Goal: Task Accomplishment & Management: Manage account settings

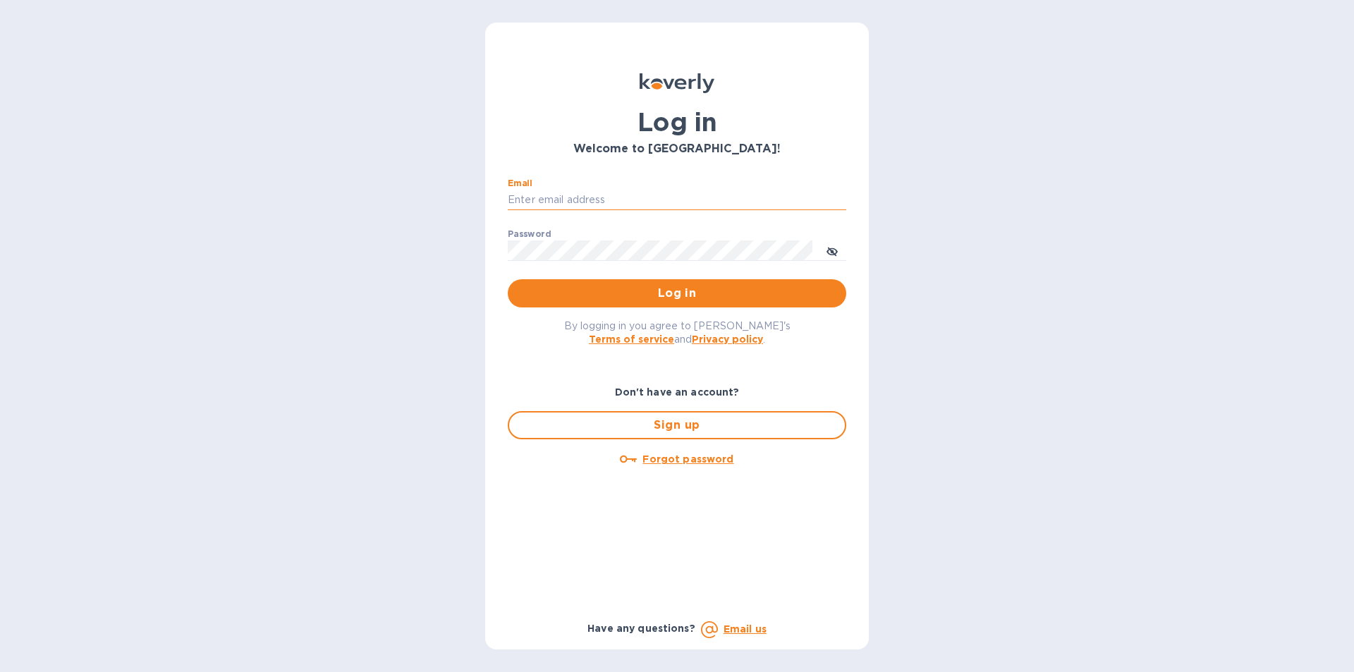
paste input "vipbeautyshop@gmail.com"
type input "vipbeautyshop@gmail.com"
click at [700, 299] on span "Log in" at bounding box center [677, 293] width 316 height 17
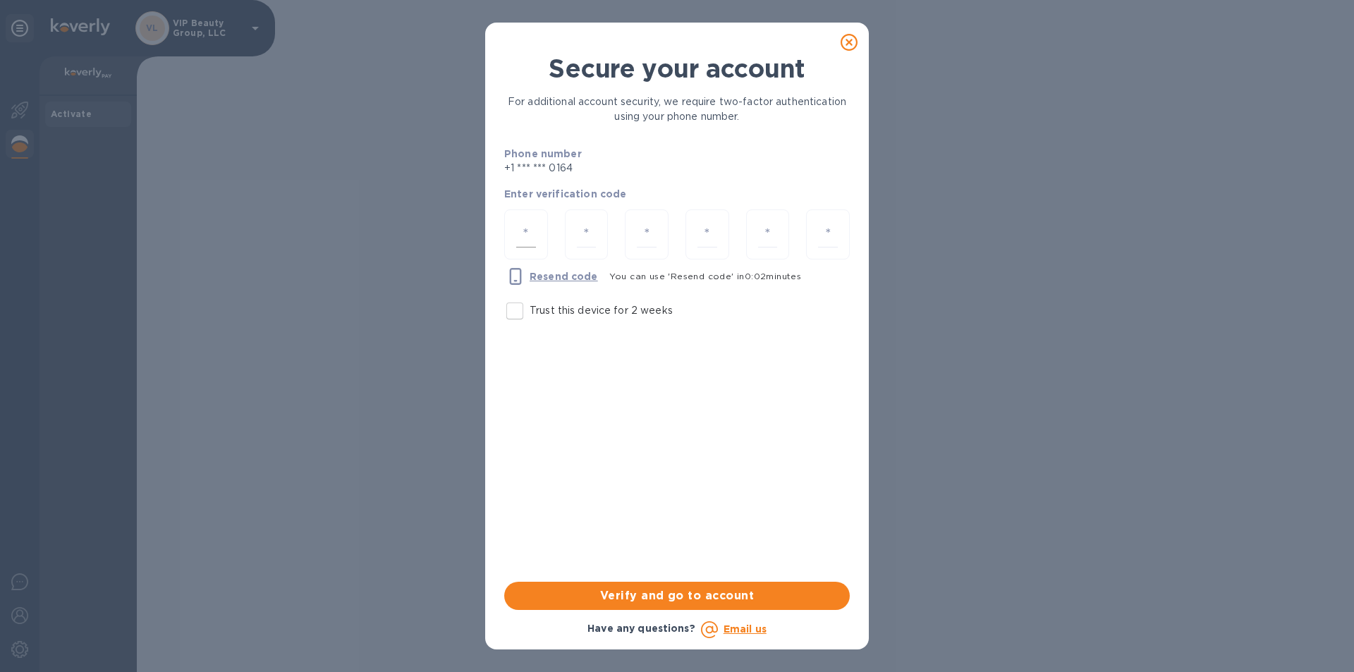
click at [543, 235] on div at bounding box center [526, 234] width 44 height 50
type input "8"
type input "7"
type input "0"
type input "8"
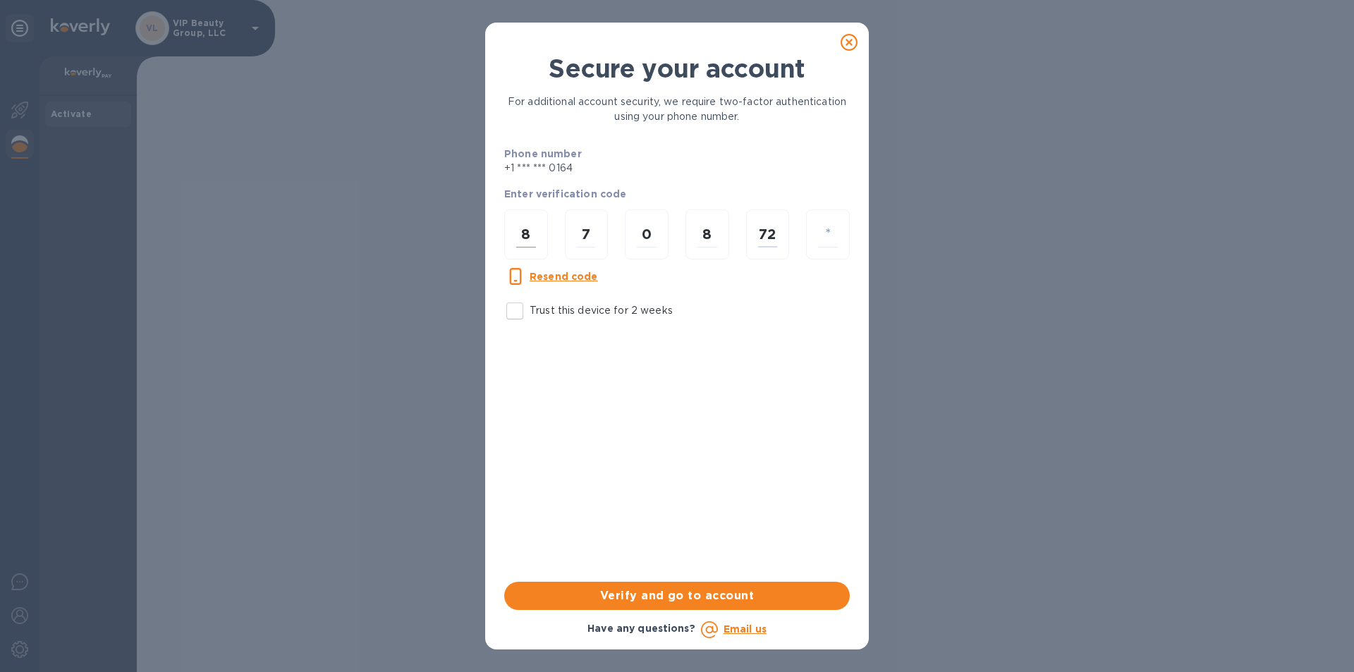
type input "2"
type input "4"
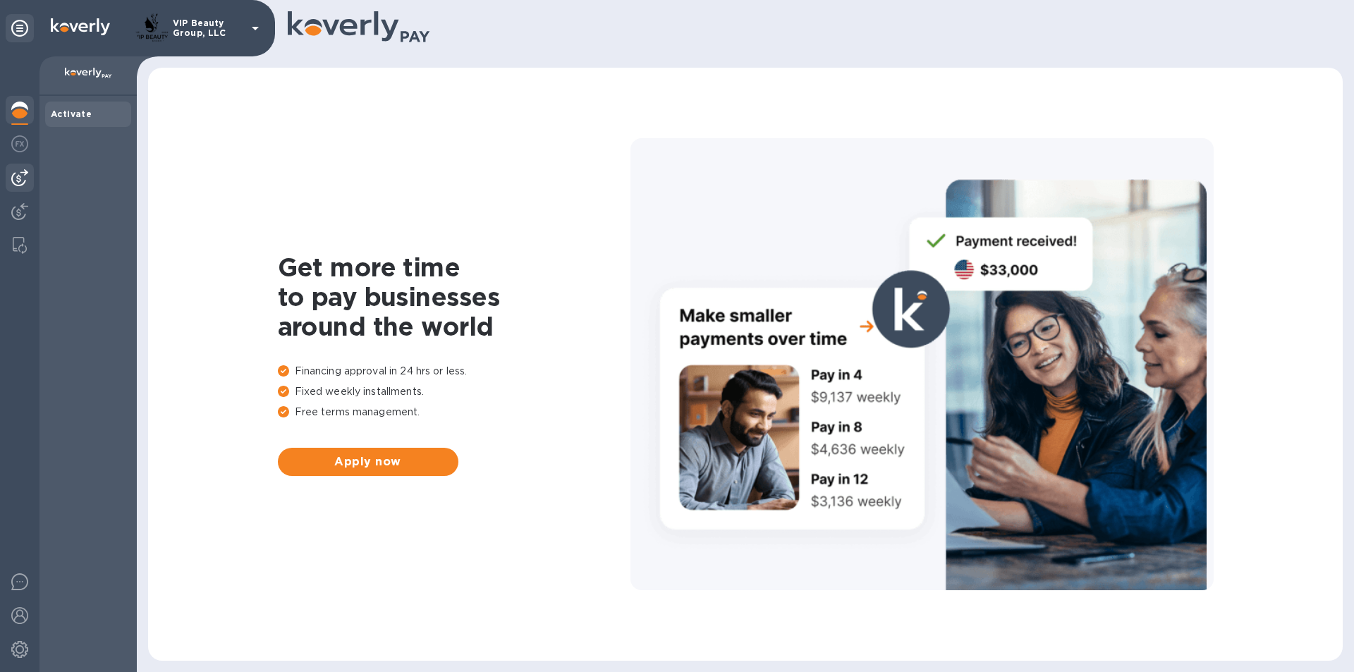
click at [22, 178] on img at bounding box center [19, 177] width 17 height 17
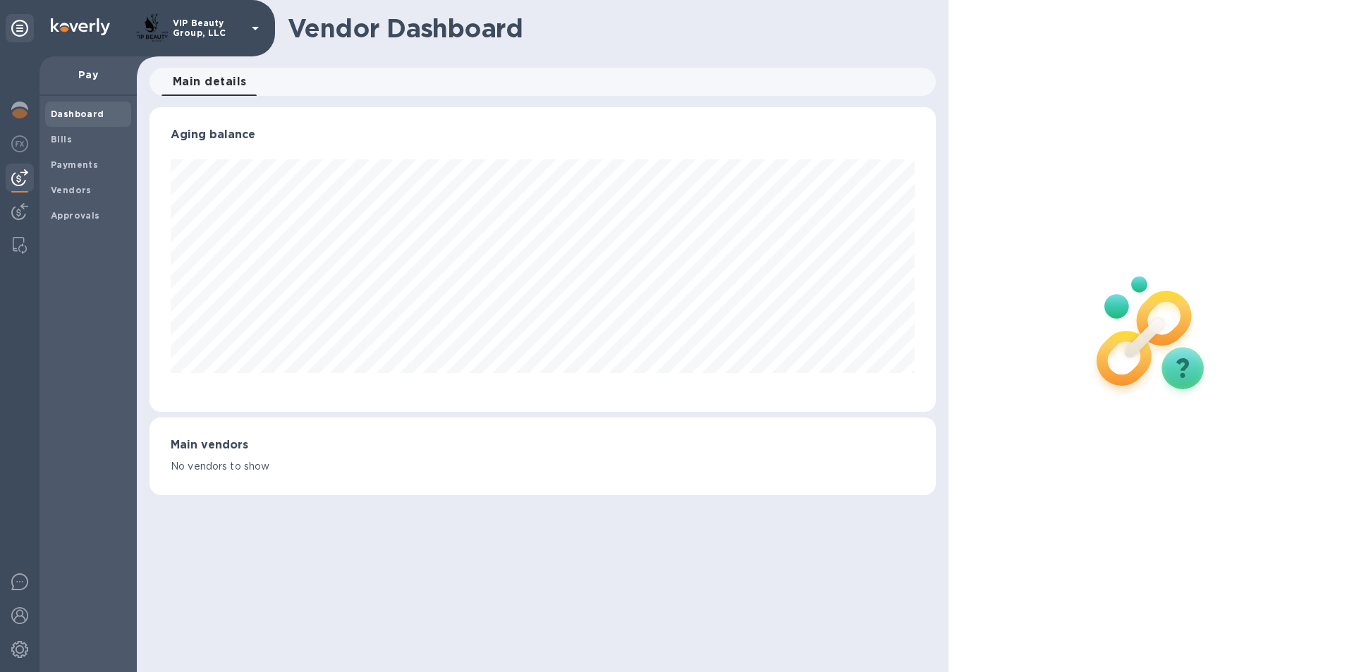
scroll to position [305, 785]
click at [68, 140] on b "Bills" at bounding box center [61, 139] width 21 height 11
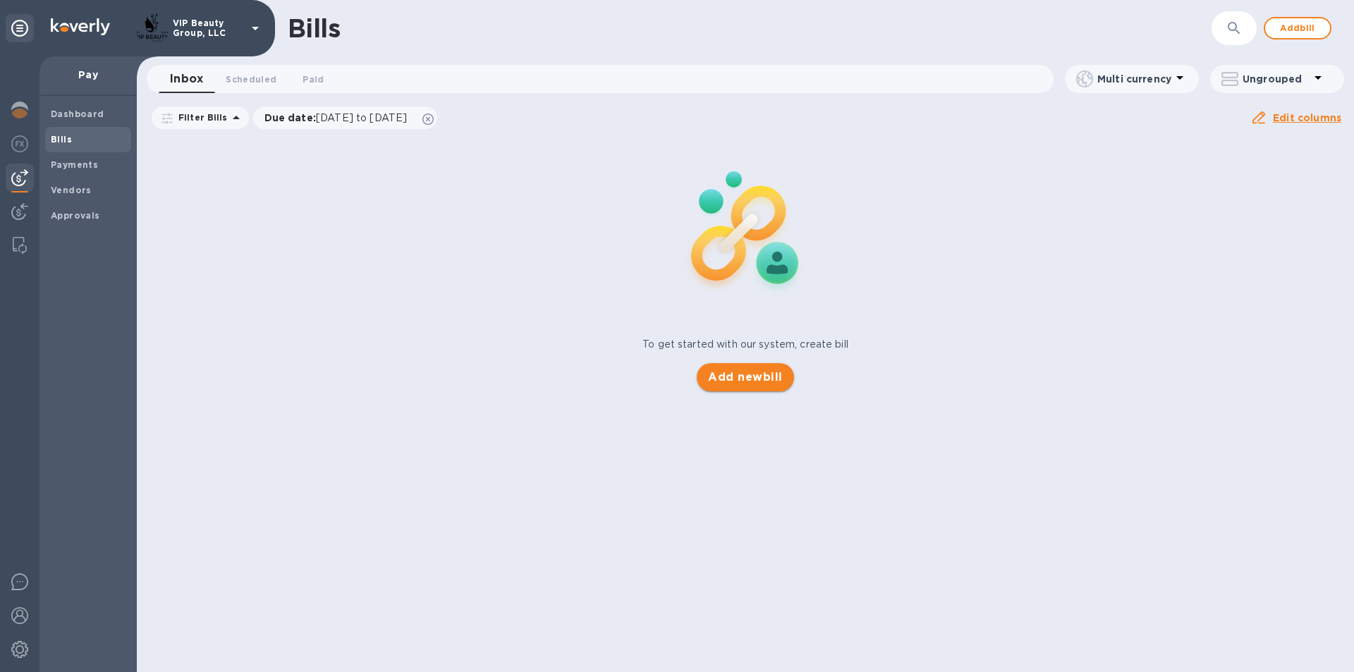
click at [715, 387] on button "Add new bill" at bounding box center [745, 377] width 97 height 28
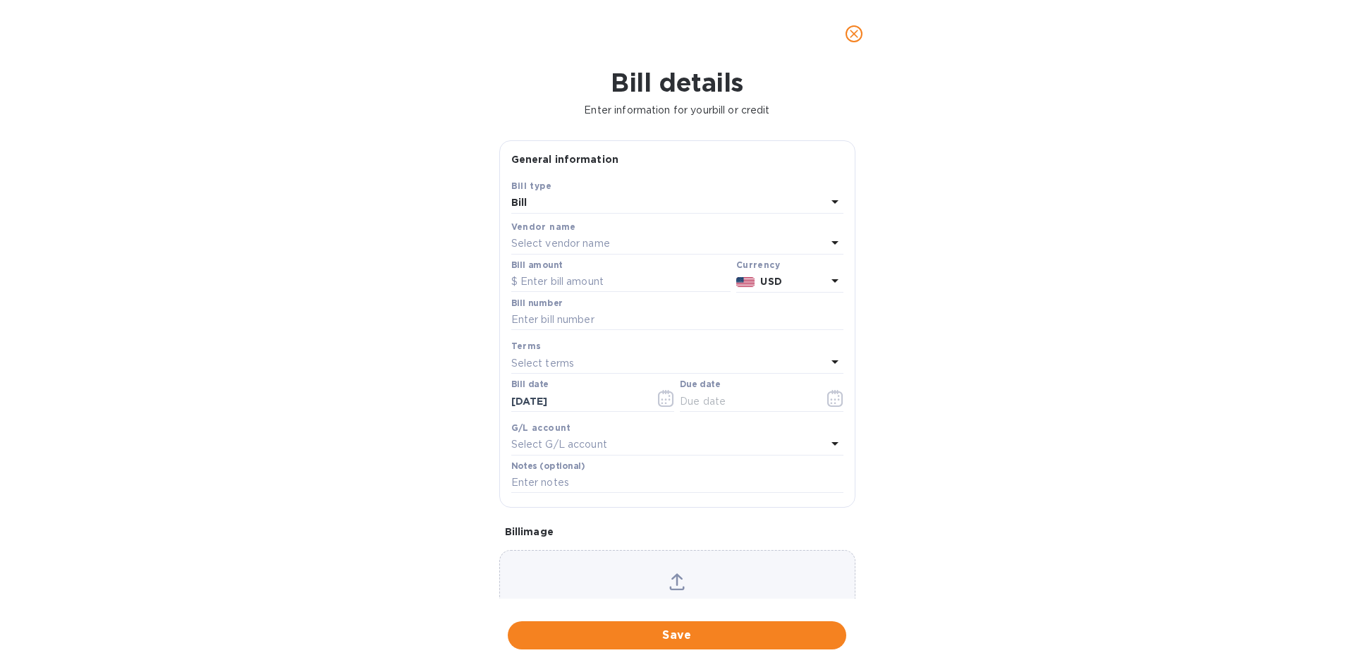
click at [590, 207] on div "Bill" at bounding box center [668, 203] width 315 height 20
click at [991, 227] on div "Bill details Enter information for your bill or credit General information Save…" at bounding box center [677, 370] width 1354 height 604
click at [826, 244] on icon at bounding box center [834, 242] width 17 height 17
click at [551, 325] on p "Kartash Inc" at bounding box center [671, 324] width 298 height 15
click at [661, 288] on input "text" at bounding box center [620, 281] width 219 height 21
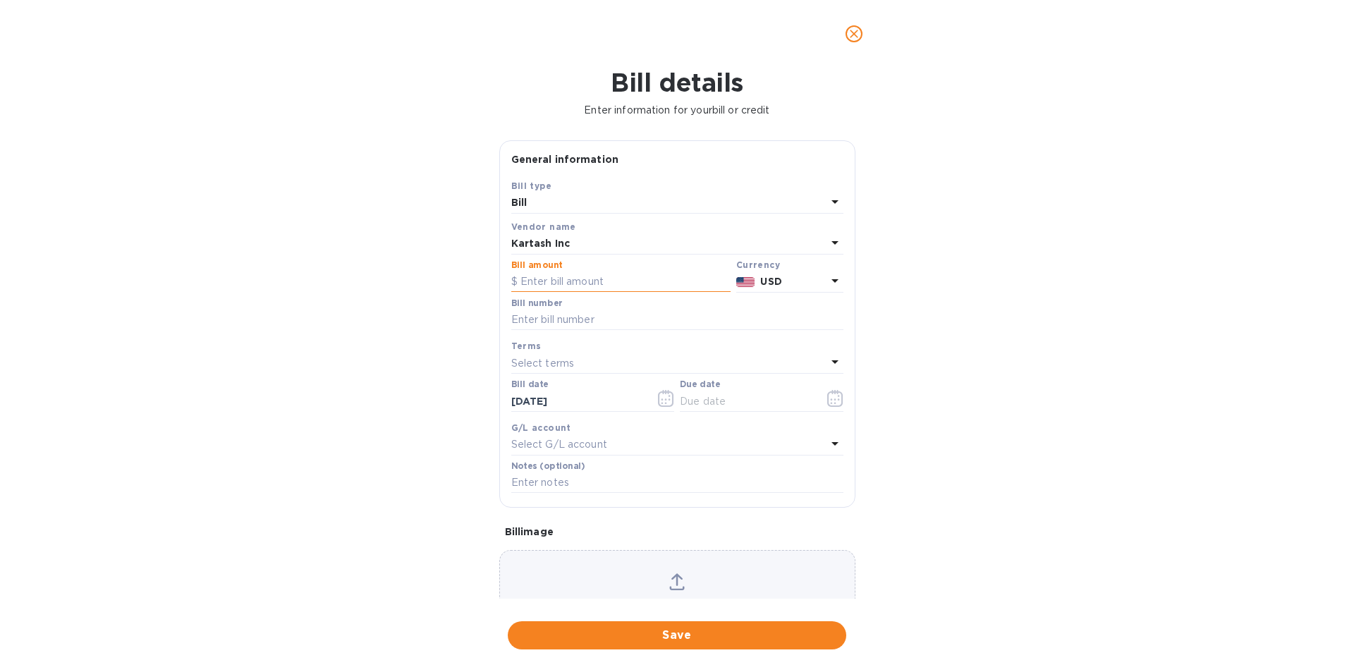
paste input "7,379.72"
type input "7,379.72"
click at [551, 315] on input "text" at bounding box center [677, 320] width 332 height 21
paste input "0109261"
type input "0109261"
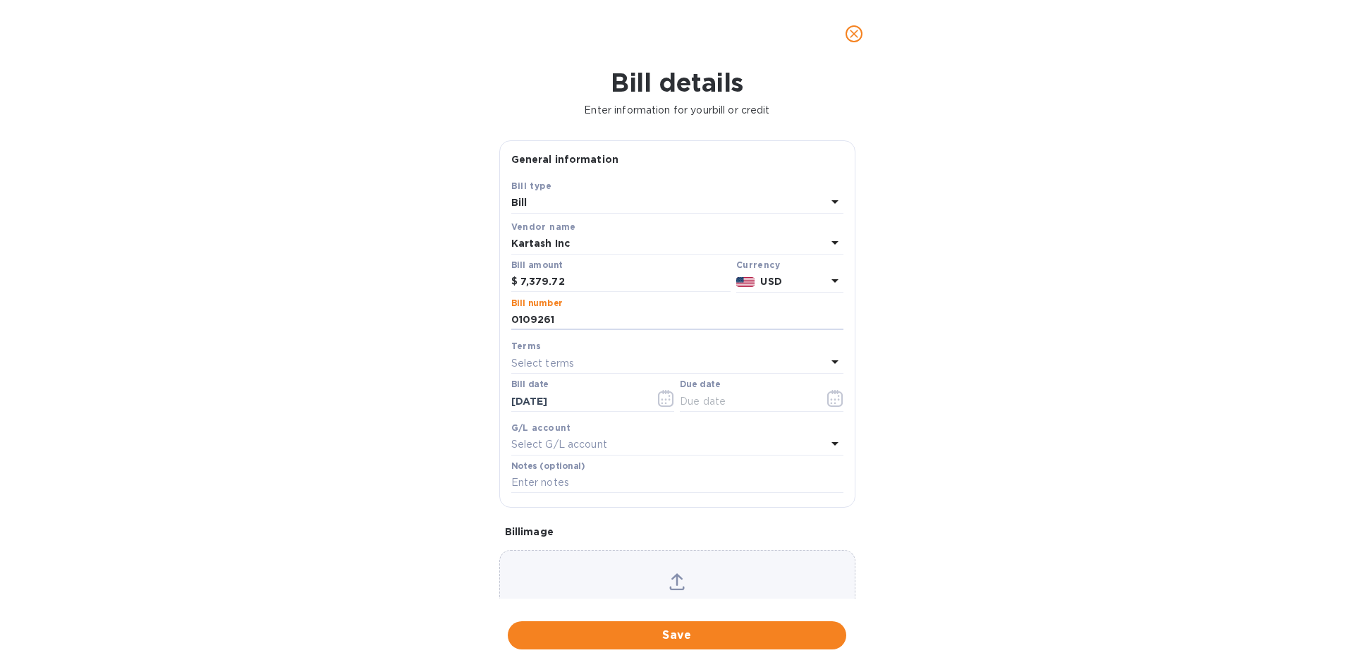
click at [618, 364] on div "Select terms" at bounding box center [668, 363] width 315 height 20
click at [599, 541] on p "NET" at bounding box center [671, 548] width 298 height 15
type input "08/15/2025"
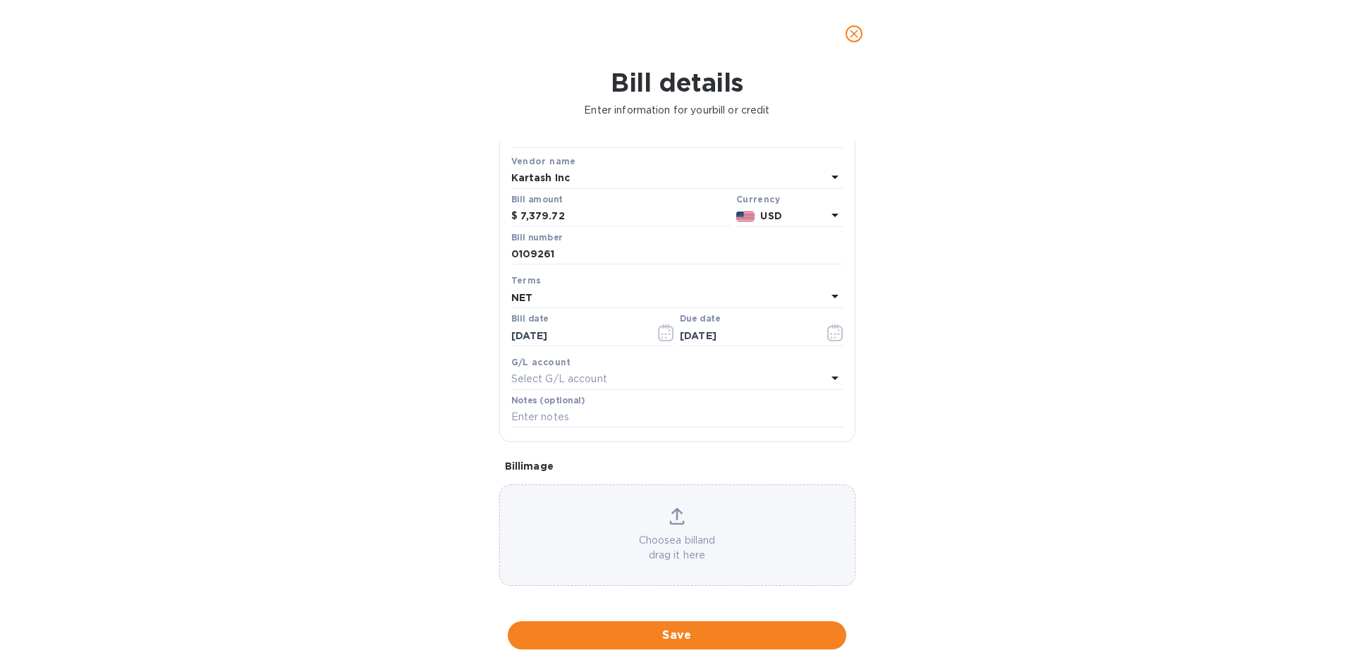
scroll to position [70, 0]
click at [831, 370] on icon at bounding box center [834, 373] width 17 height 17
click at [1082, 429] on div "Bill details Enter information for your bill or credit General information Save…" at bounding box center [677, 370] width 1354 height 604
click at [533, 409] on input "text" at bounding box center [677, 413] width 332 height 21
paste input "MEDU H6602054"
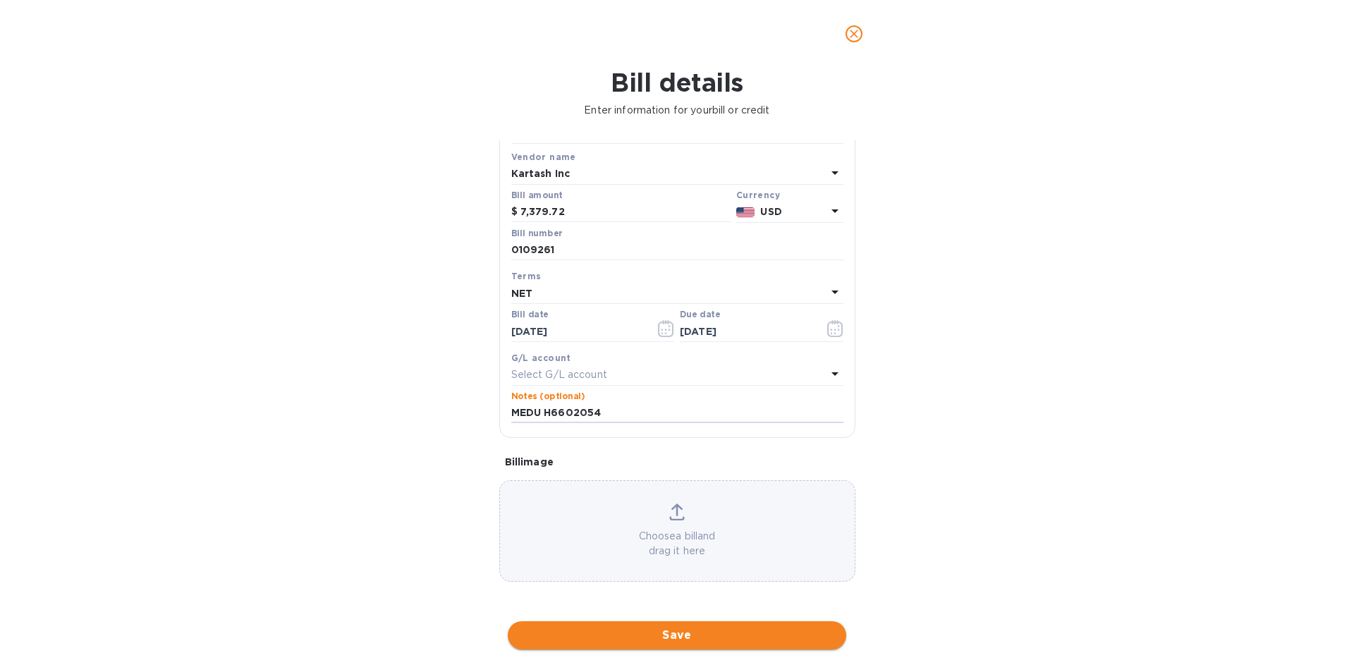
type input "MEDU H6602054"
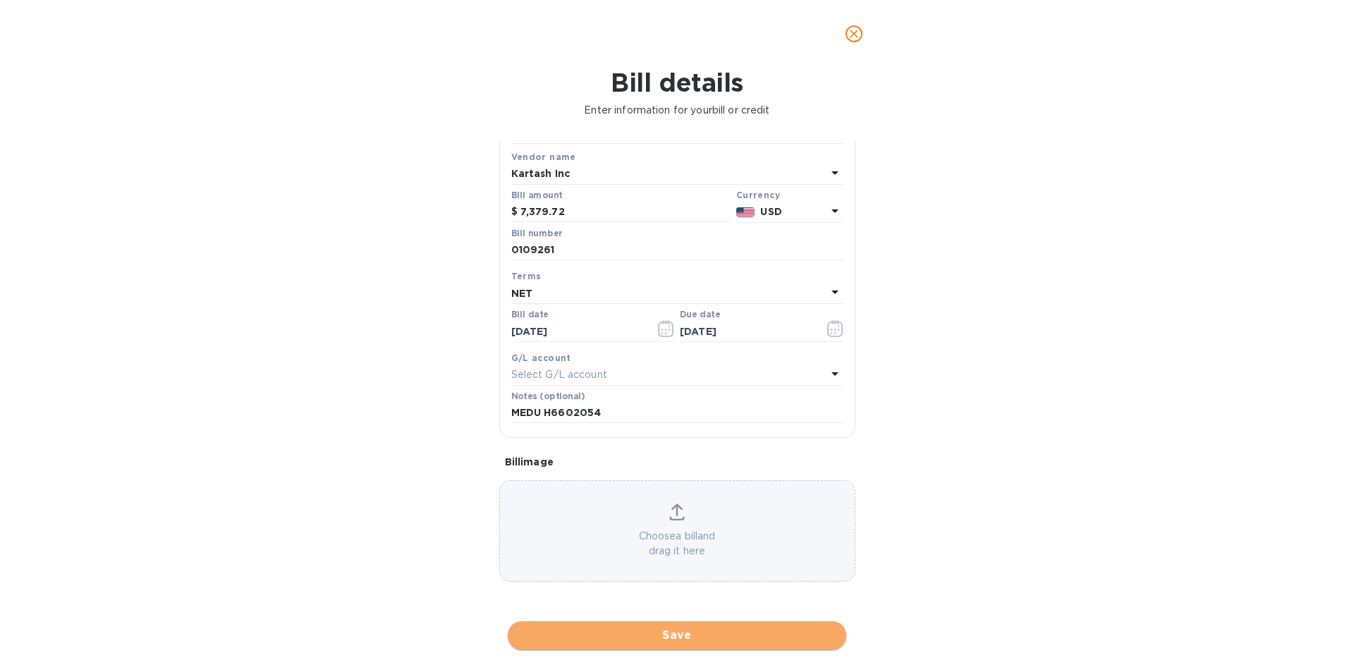
click at [766, 646] on button "Save" at bounding box center [677, 635] width 338 height 28
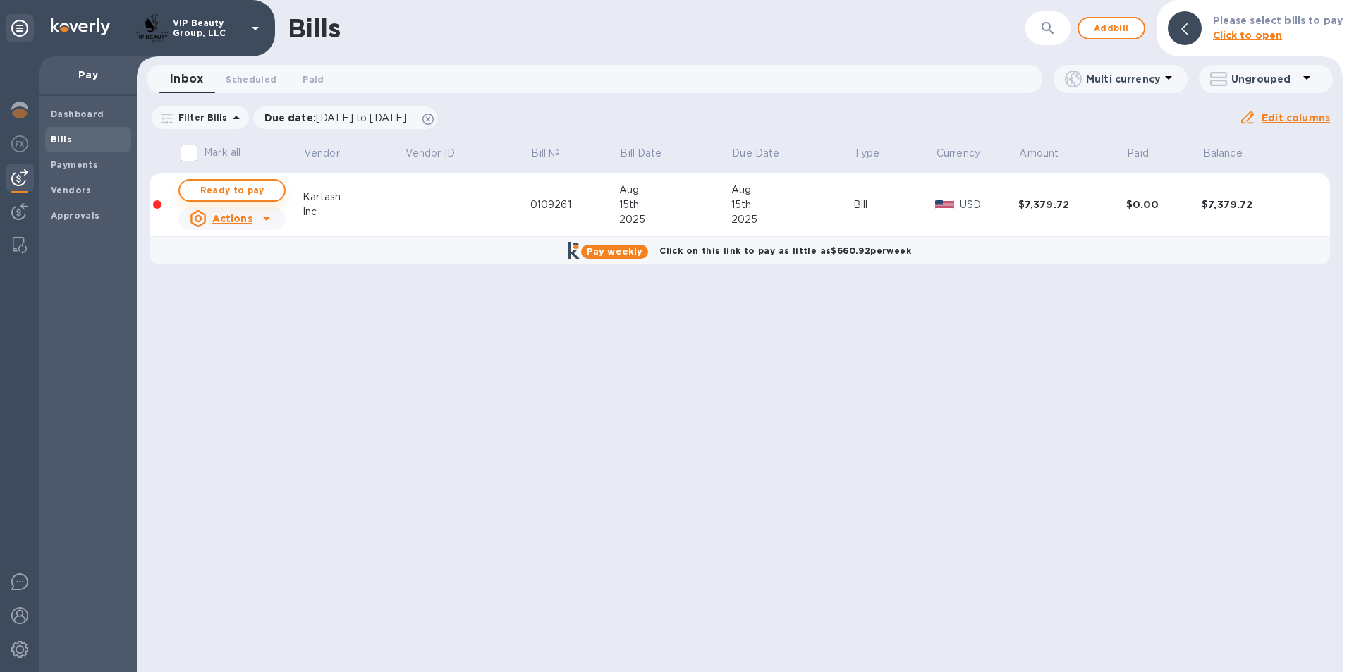
click at [245, 188] on span "Ready to pay" at bounding box center [232, 190] width 82 height 17
checkbox input "true"
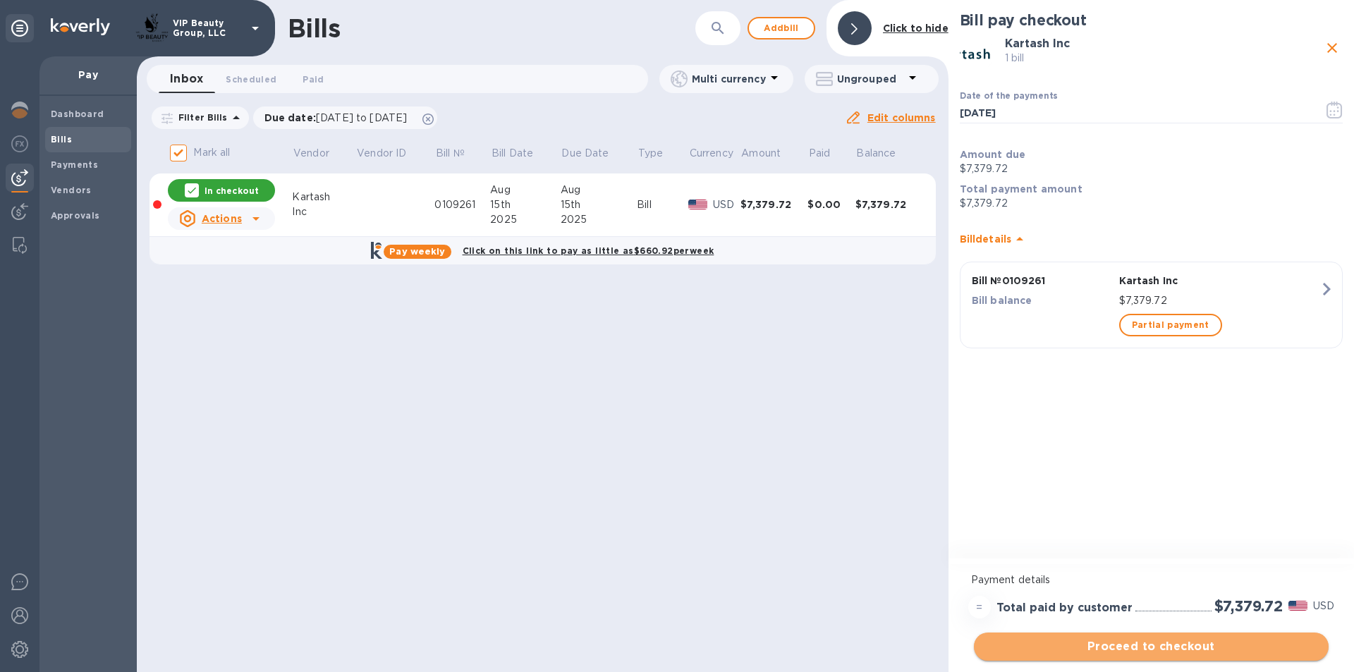
click at [1221, 644] on span "Proceed to checkout" at bounding box center [1151, 646] width 332 height 17
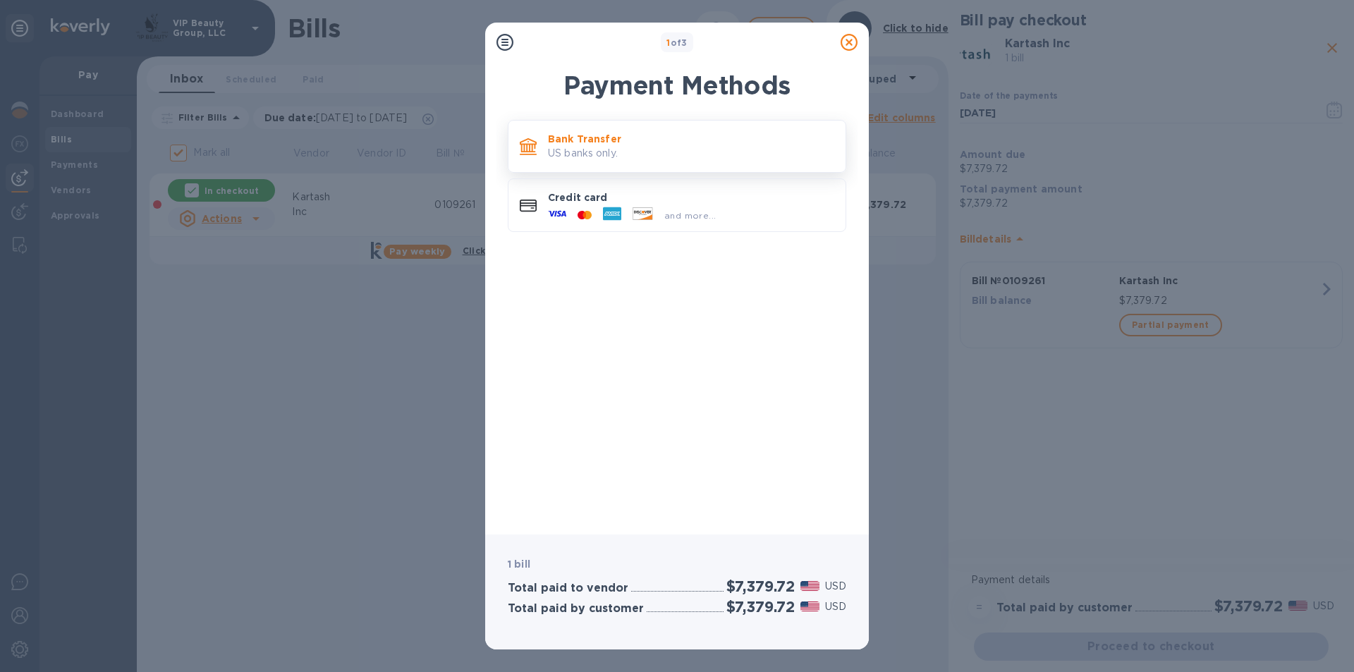
click at [651, 154] on p "US banks only." at bounding box center [691, 153] width 286 height 15
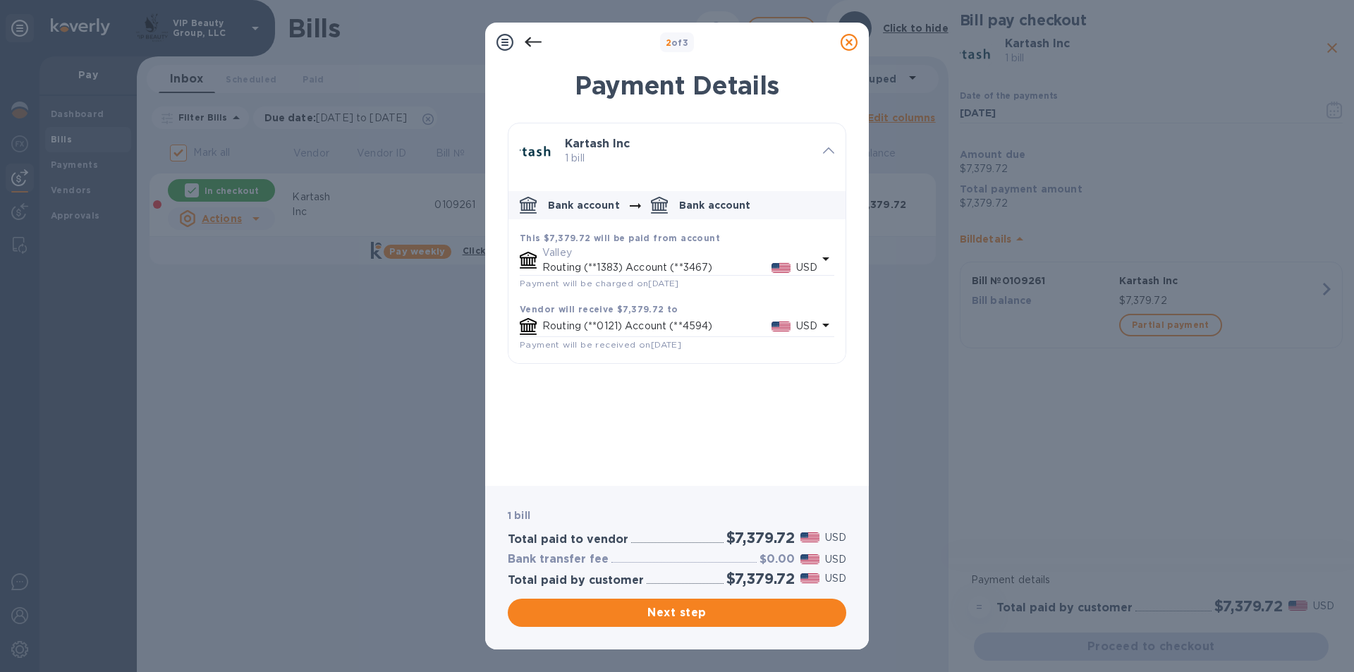
click at [691, 310] on div "Vendor will receive $7,379.72 to" at bounding box center [677, 309] width 314 height 15
click at [826, 259] on icon "default-method" at bounding box center [825, 259] width 7 height 4
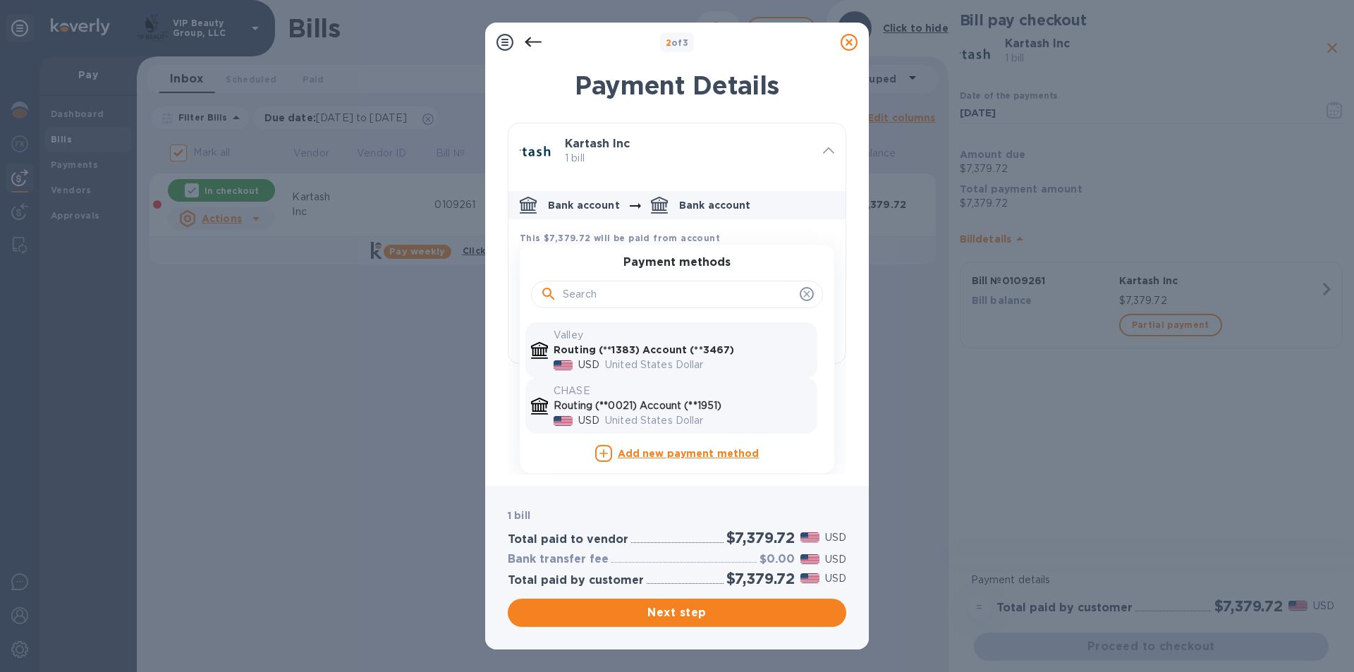
click at [752, 403] on p "Routing (**0021) Account (**1951)" at bounding box center [682, 405] width 258 height 15
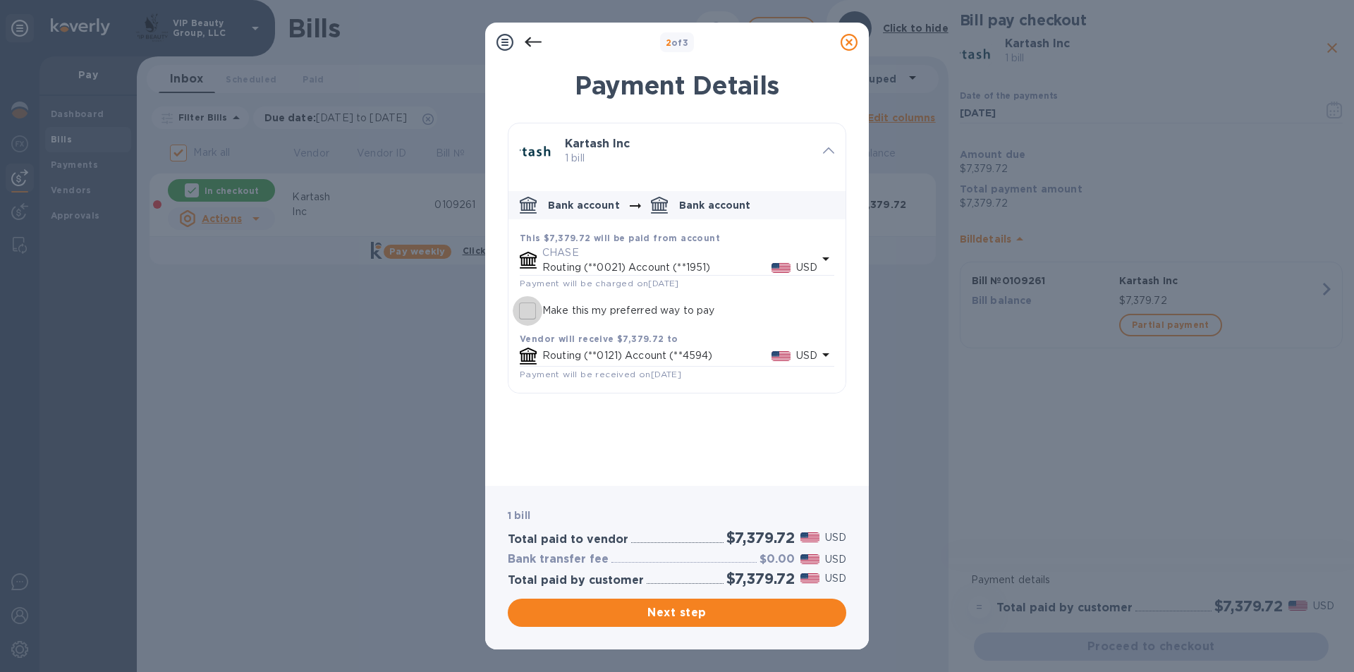
click at [532, 311] on input "Make this my preferred way to pay" at bounding box center [528, 311] width 30 height 30
checkbox input "true"
click at [774, 620] on span "Next step" at bounding box center [677, 612] width 316 height 17
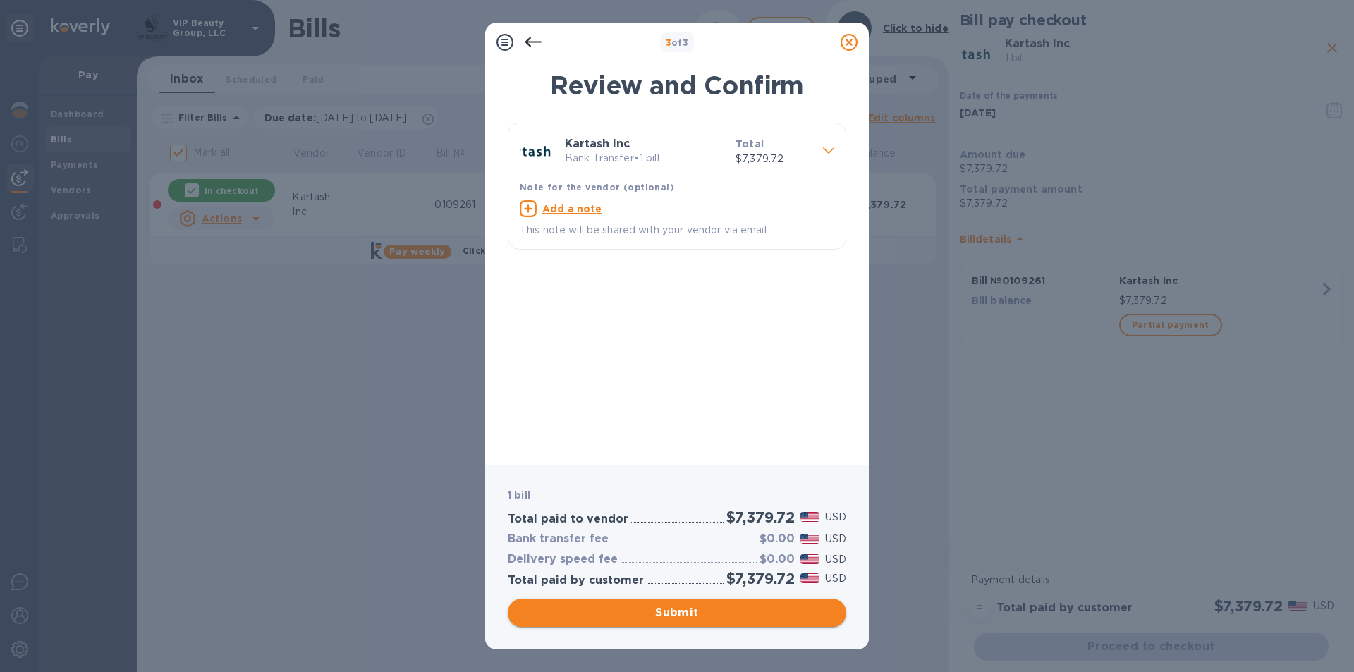
click at [774, 619] on span "Submit" at bounding box center [677, 612] width 316 height 17
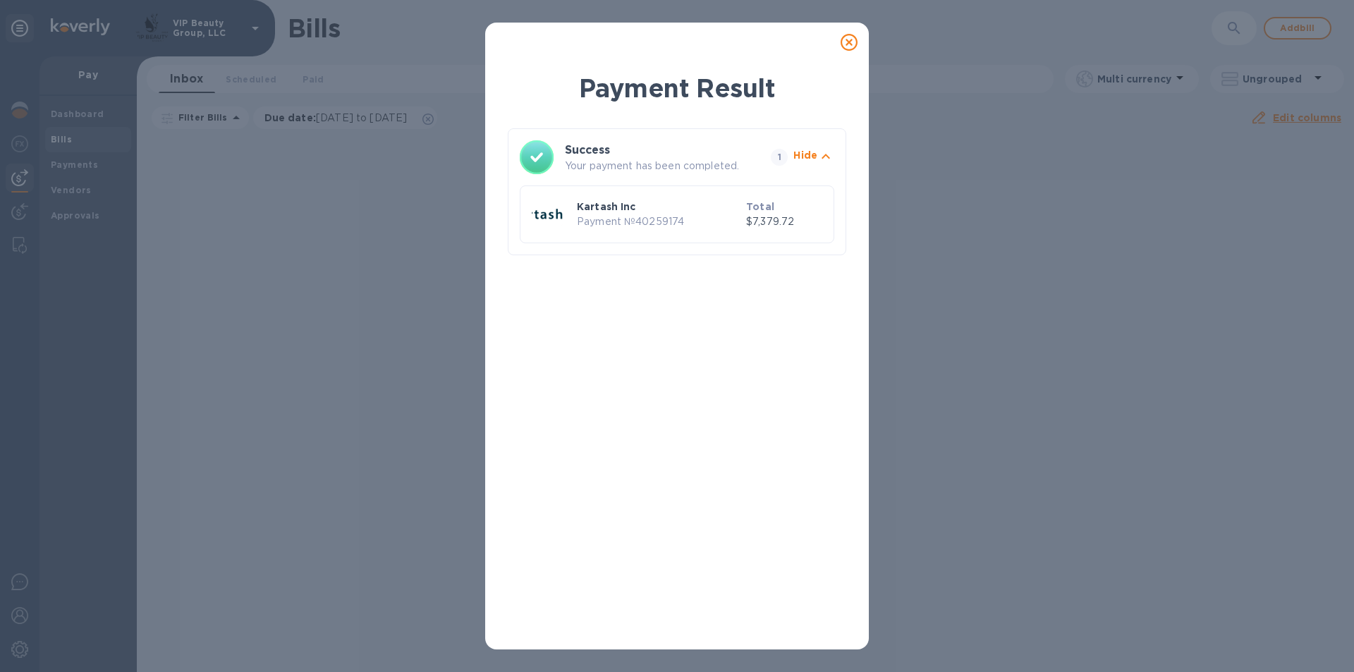
click at [847, 37] on icon at bounding box center [848, 42] width 17 height 17
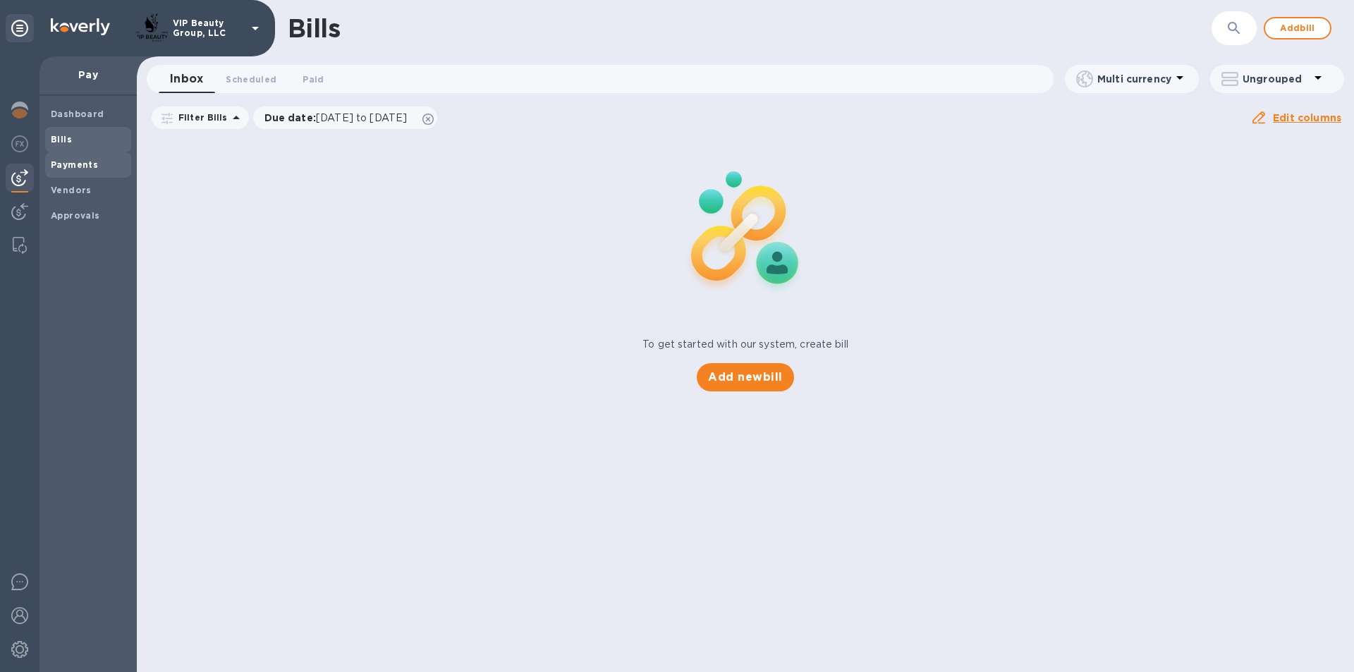
click at [66, 165] on b "Payments" at bounding box center [74, 164] width 47 height 11
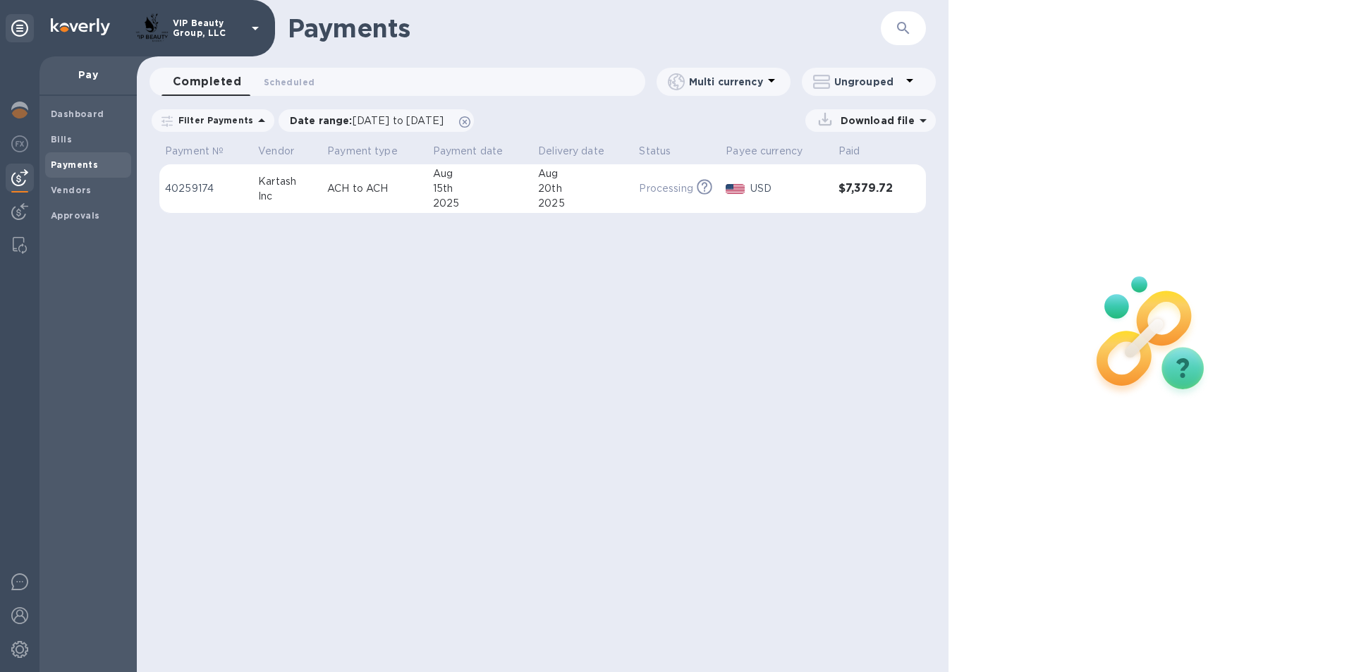
click at [245, 27] on div "VIP Beauty Group, LLC" at bounding box center [199, 28] width 128 height 34
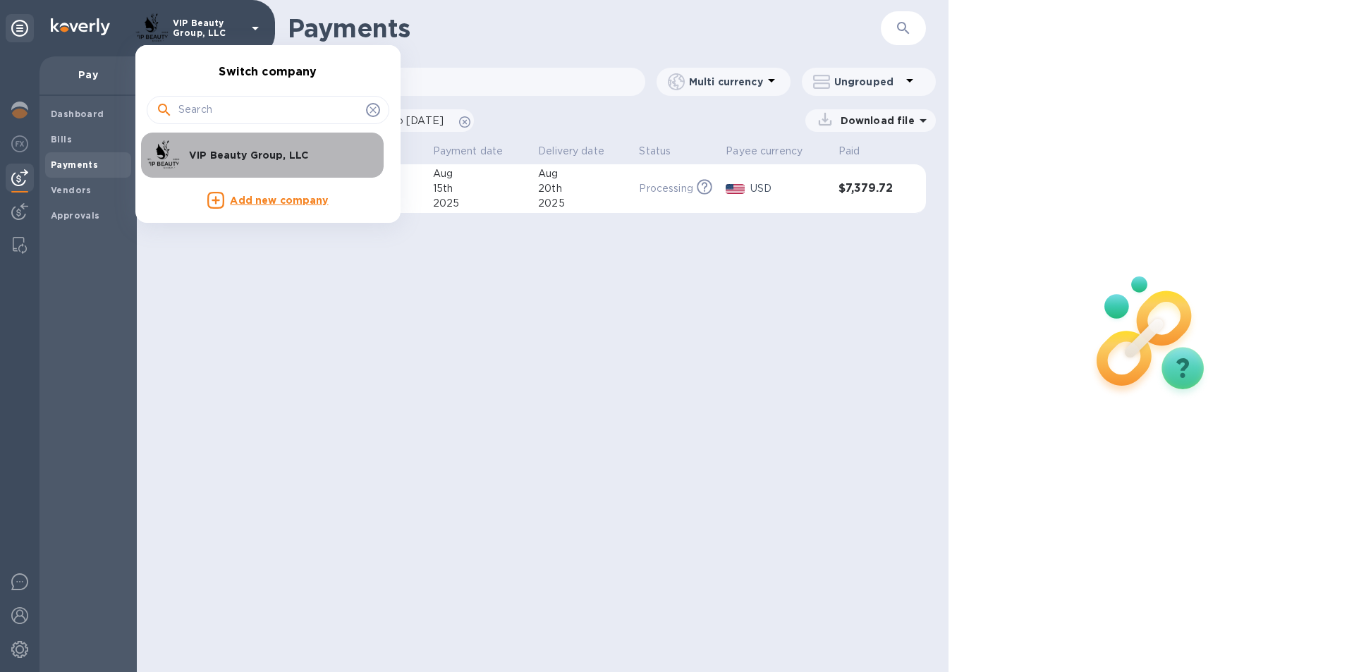
click at [226, 156] on p "VIP Beauty Group, LLC" at bounding box center [278, 155] width 178 height 14
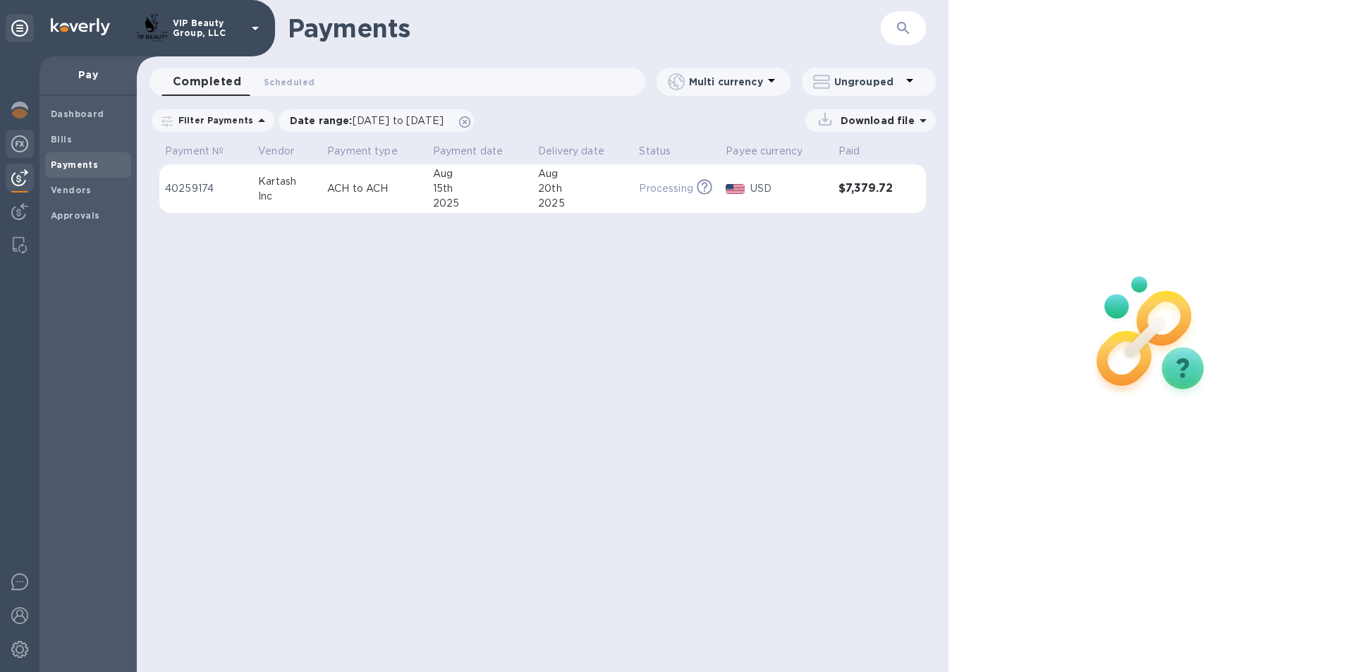
click at [13, 148] on img at bounding box center [19, 143] width 17 height 17
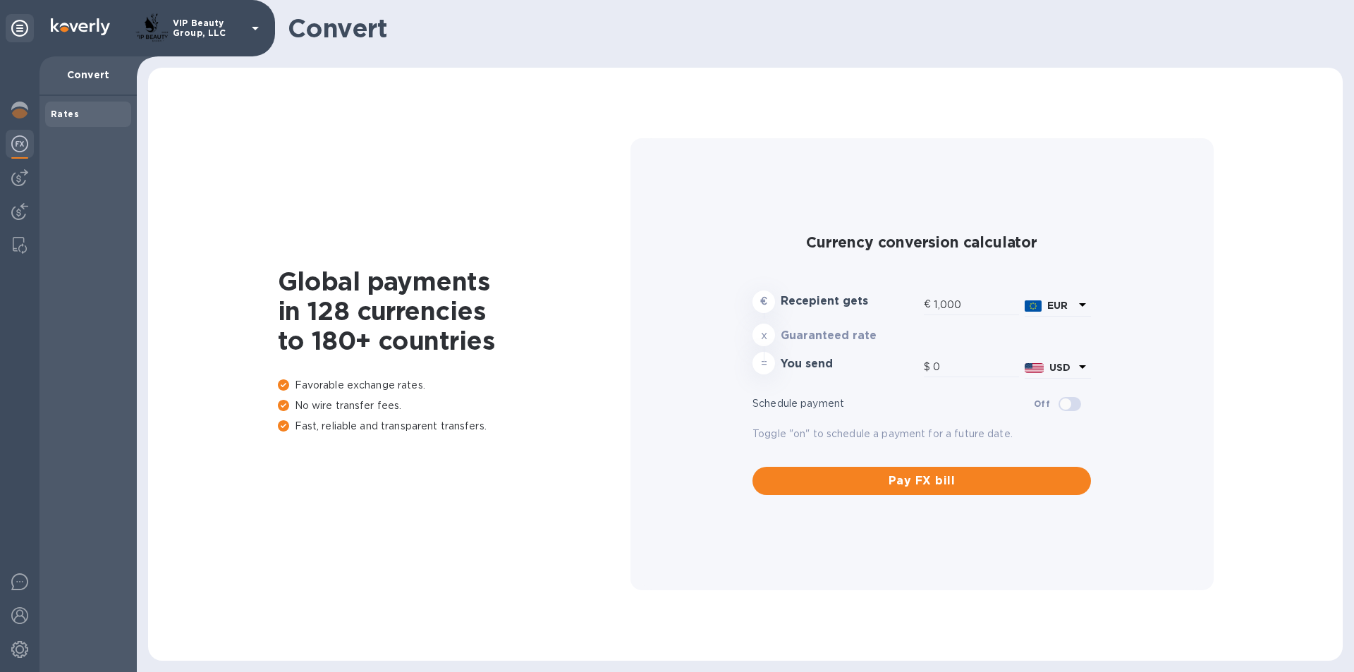
type input "1,175.16"
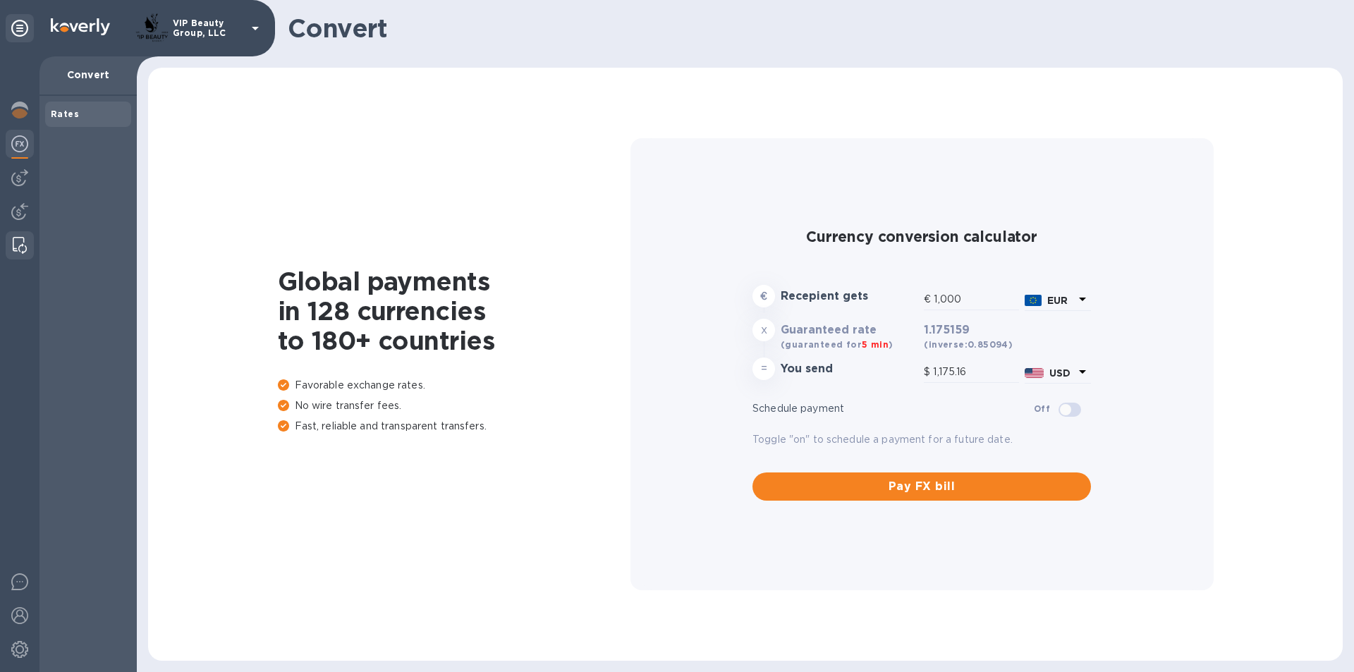
click at [23, 243] on img at bounding box center [20, 245] width 14 height 17
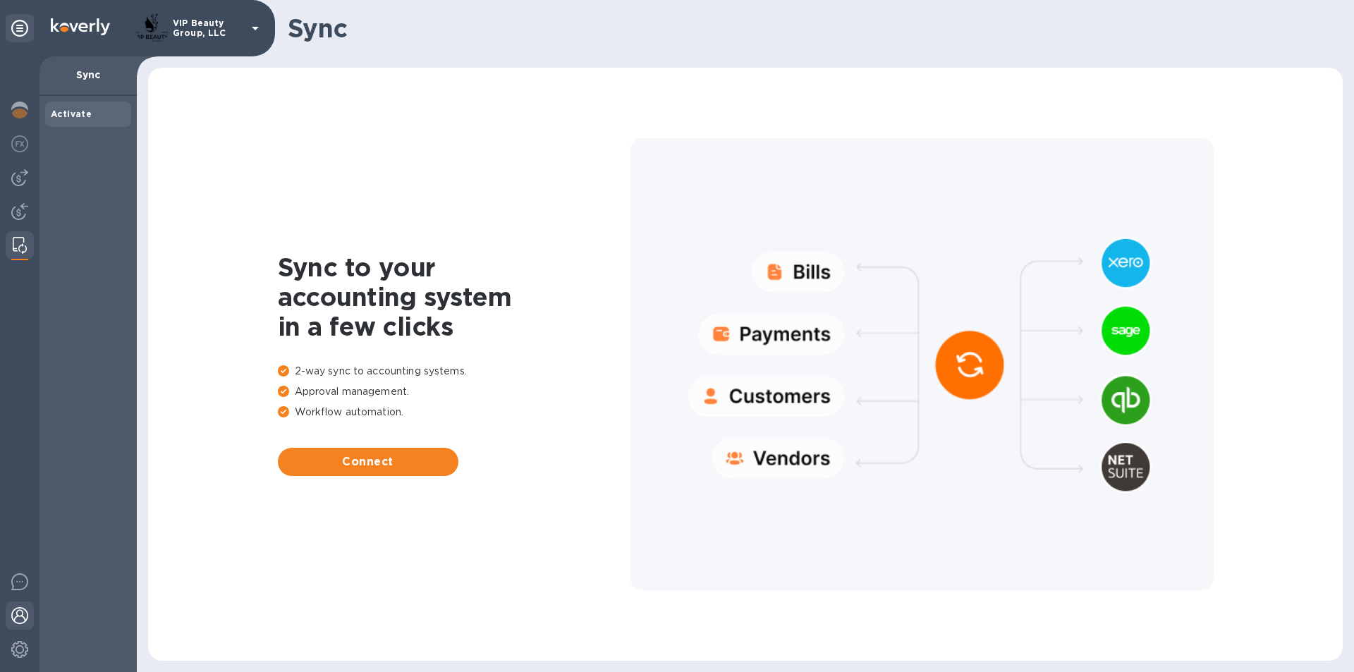
click at [21, 615] on img at bounding box center [19, 615] width 17 height 17
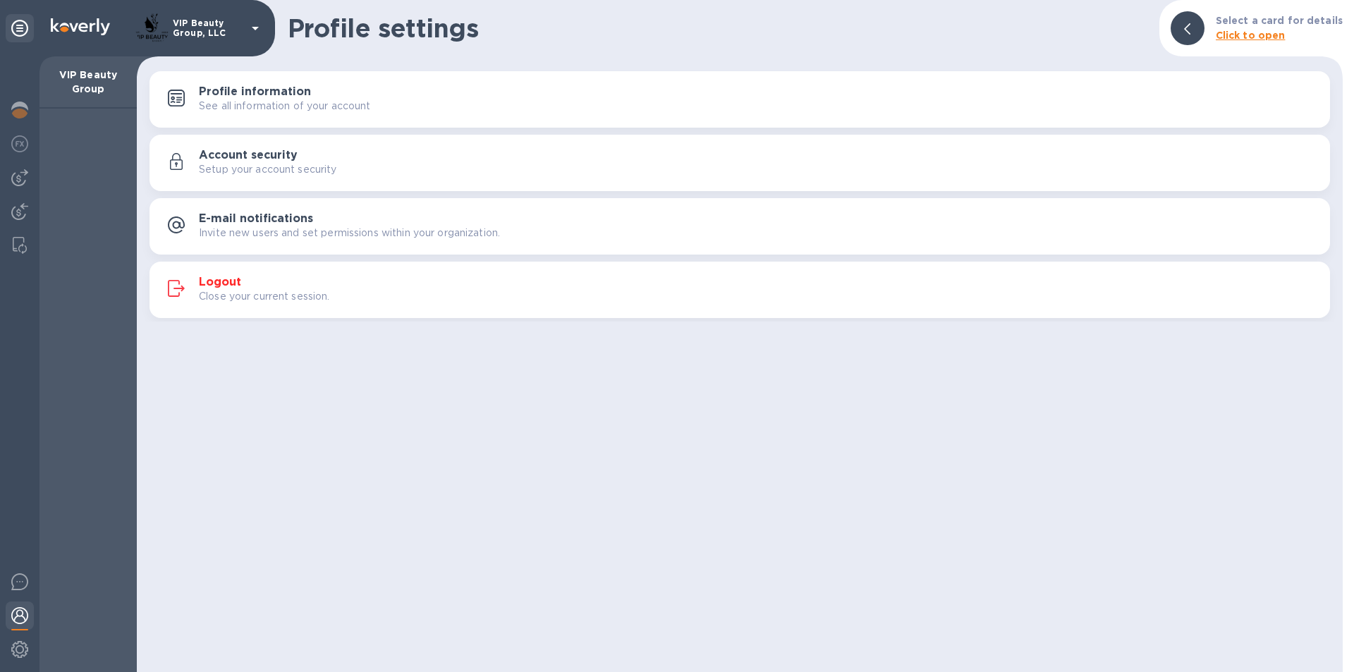
click at [231, 107] on p "See all information of your account" at bounding box center [285, 106] width 172 height 15
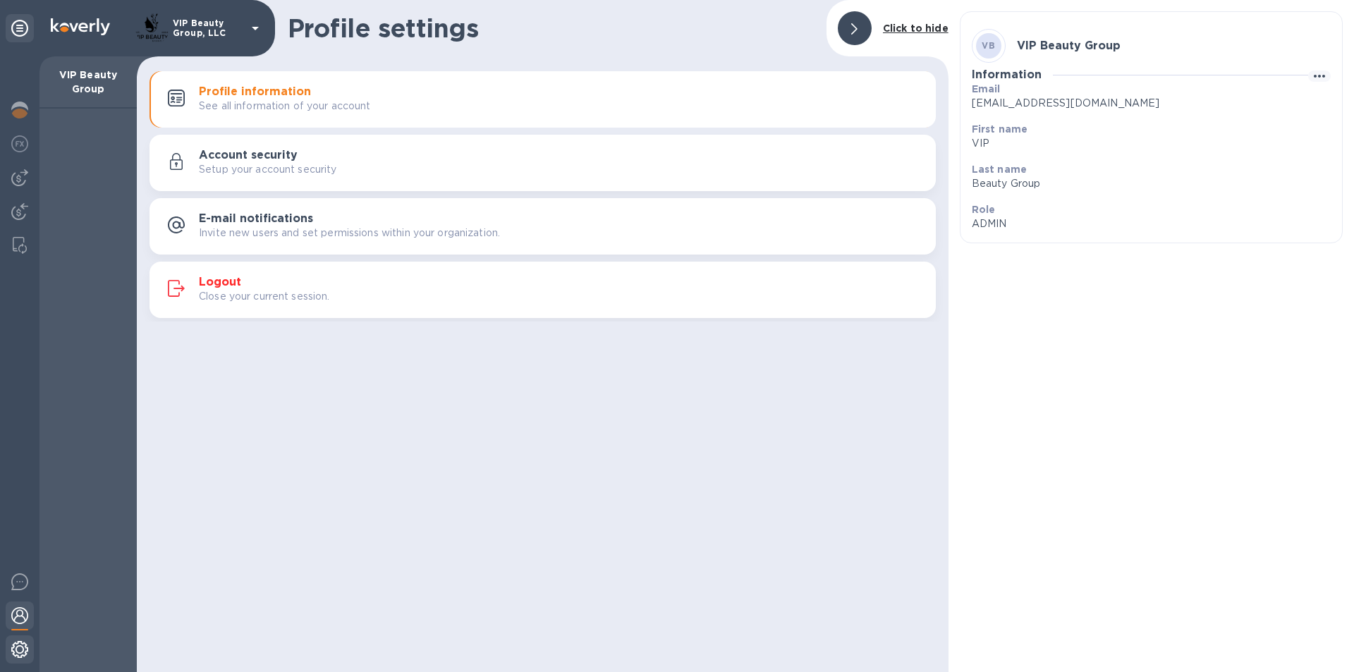
click at [14, 658] on div at bounding box center [20, 650] width 28 height 31
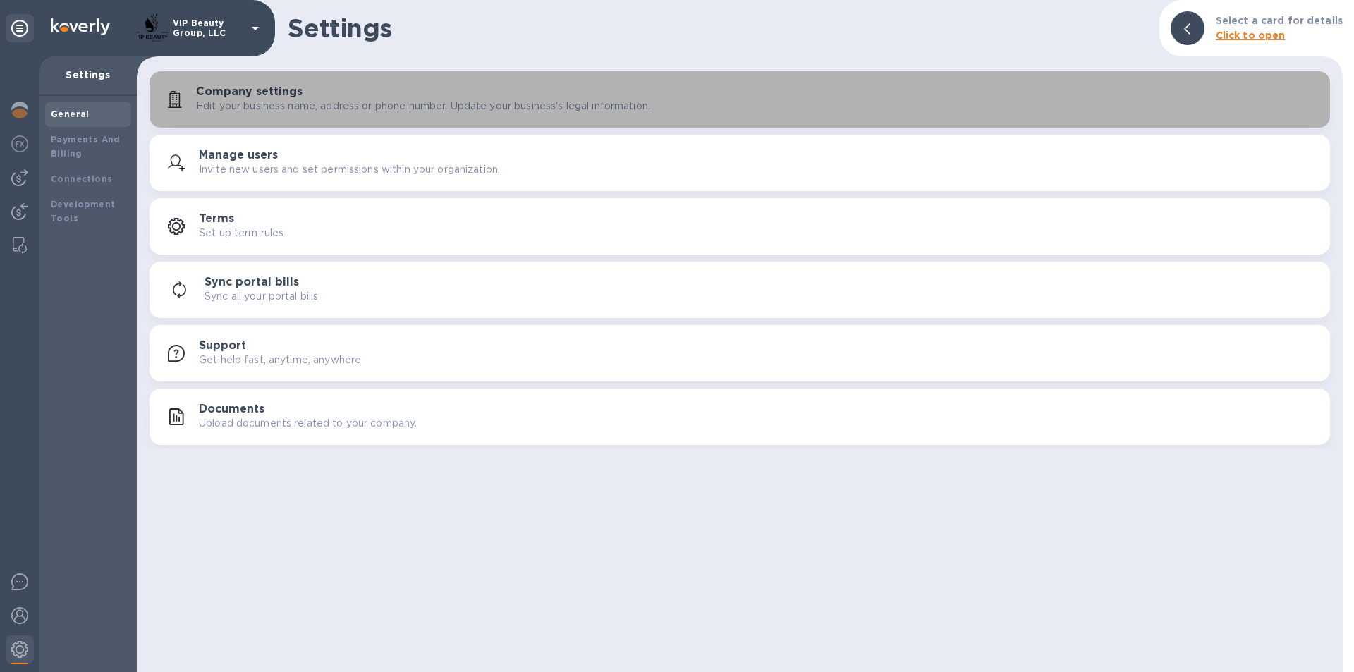
click at [239, 104] on p "Edit your business name, address or phone number. Update your business's legal …" at bounding box center [423, 106] width 454 height 15
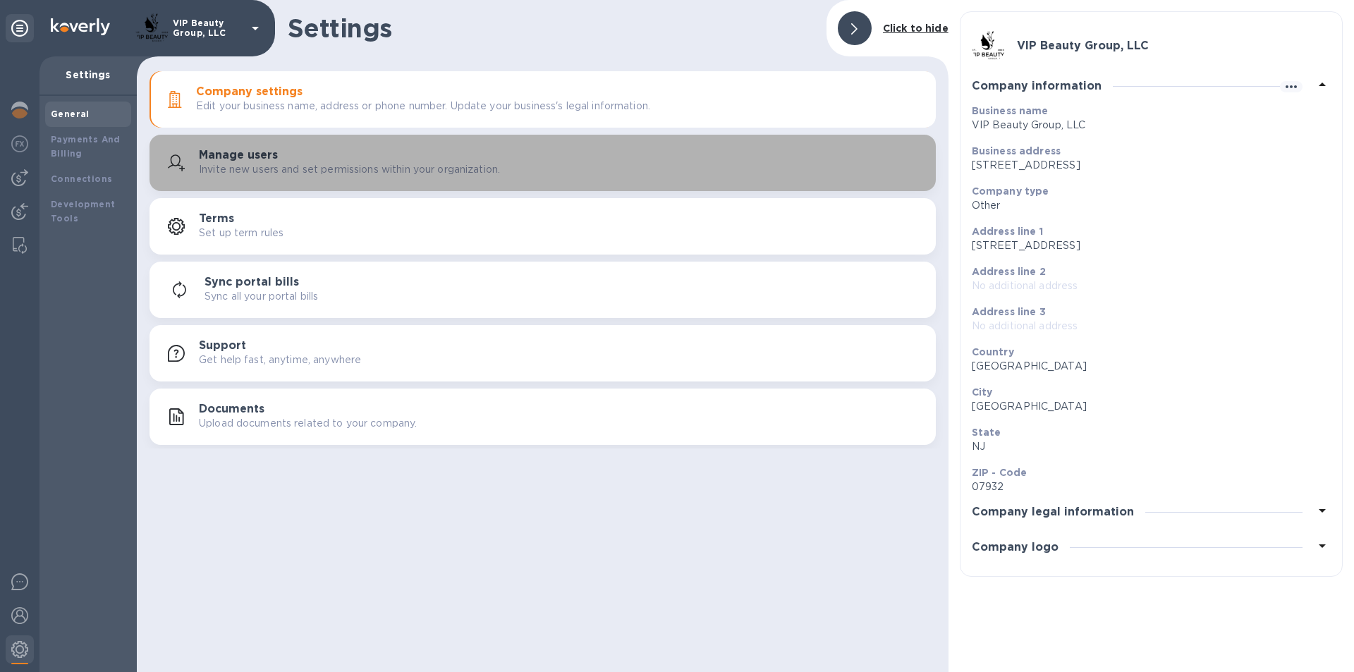
click at [230, 161] on h3 "Manage users" at bounding box center [238, 155] width 79 height 13
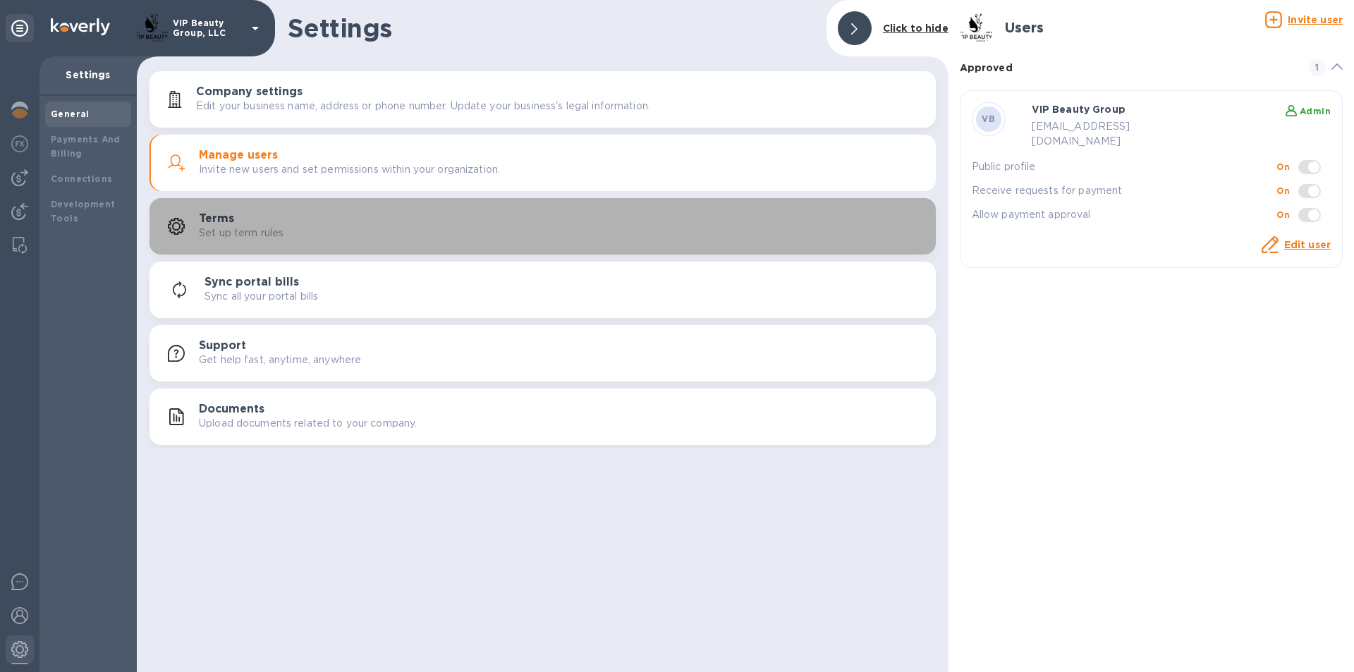
click at [223, 224] on h3 "Terms" at bounding box center [216, 218] width 35 height 13
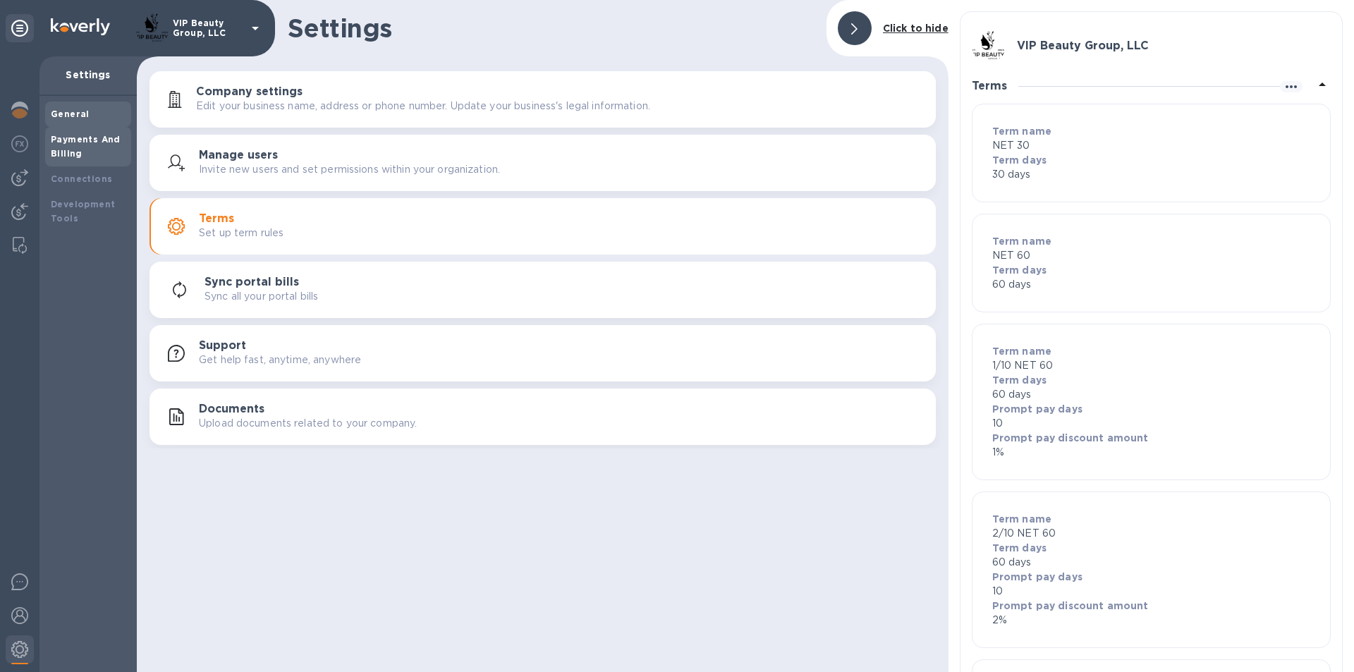
click at [65, 151] on b "Payments And Billing" at bounding box center [86, 146] width 70 height 25
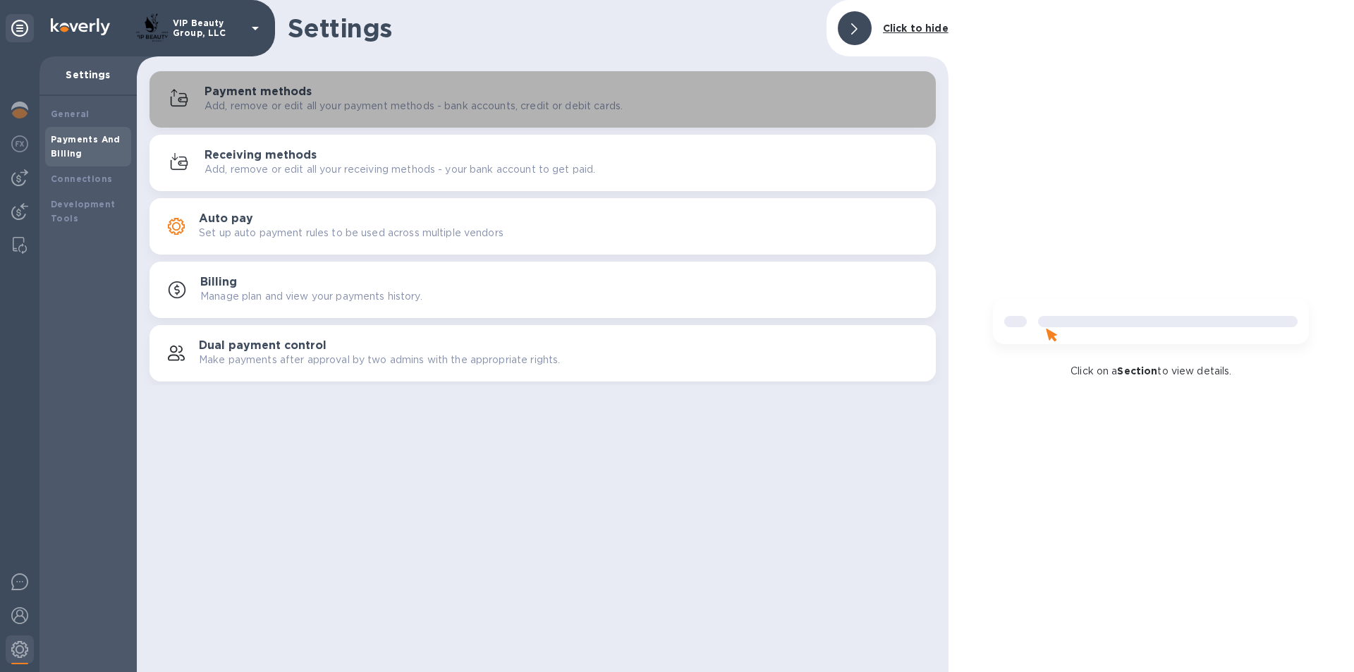
click at [214, 86] on h3 "Payment methods" at bounding box center [257, 91] width 107 height 13
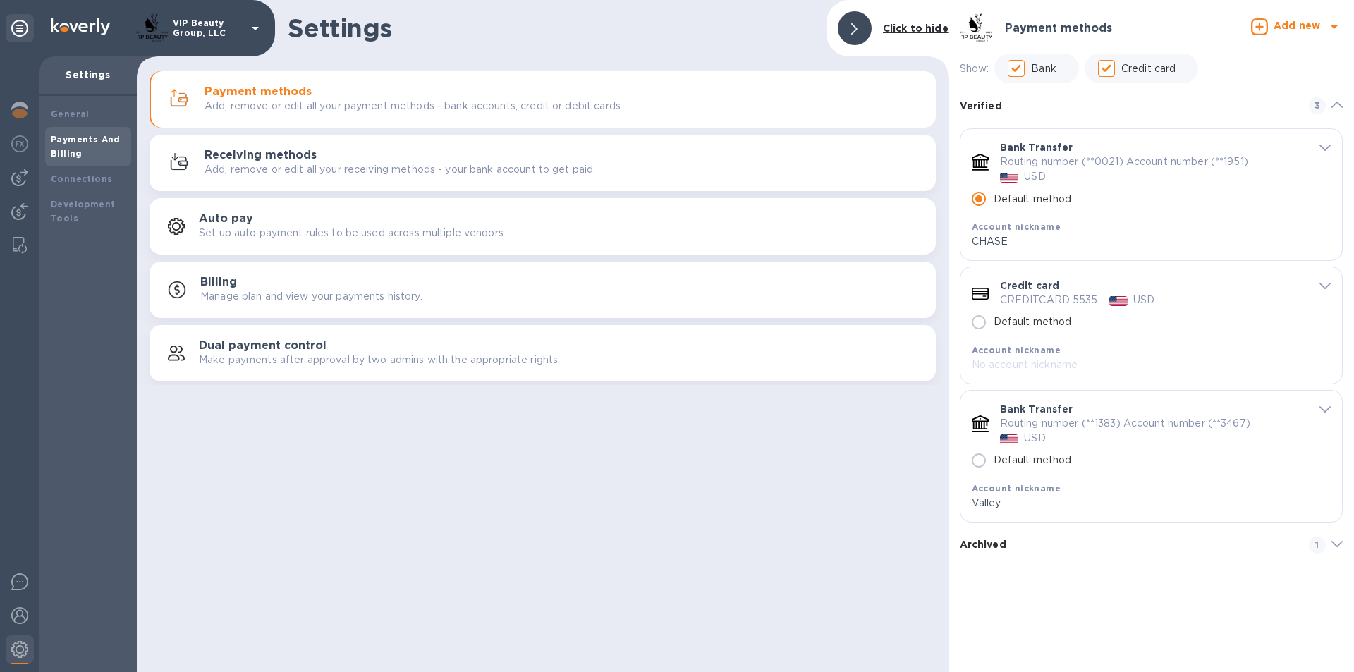
click at [1322, 406] on icon "default-method" at bounding box center [1324, 409] width 11 height 6
click at [1016, 245] on p "CHASE" at bounding box center [1136, 241] width 329 height 15
drag, startPoint x: 1050, startPoint y: 516, endPoint x: 847, endPoint y: 519, distance: 203.1
click at [847, 519] on div "Settings Click to hide Payment methods Add, remove or edit all your payment met…" at bounding box center [745, 336] width 1217 height 672
type input "Closed"
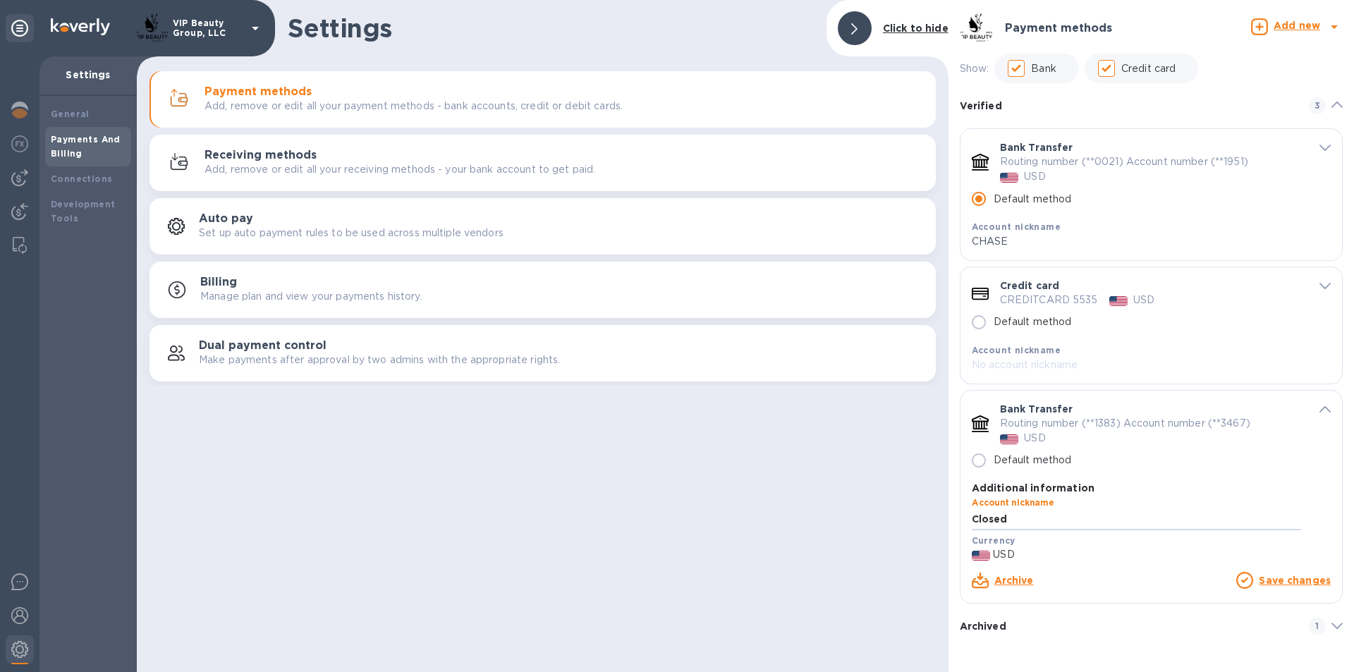
click at [1282, 583] on link "Save changes" at bounding box center [1294, 580] width 72 height 11
click at [979, 424] on icon "default-method" at bounding box center [980, 423] width 17 height 17
click at [1012, 580] on link "Archive" at bounding box center [1013, 580] width 39 height 11
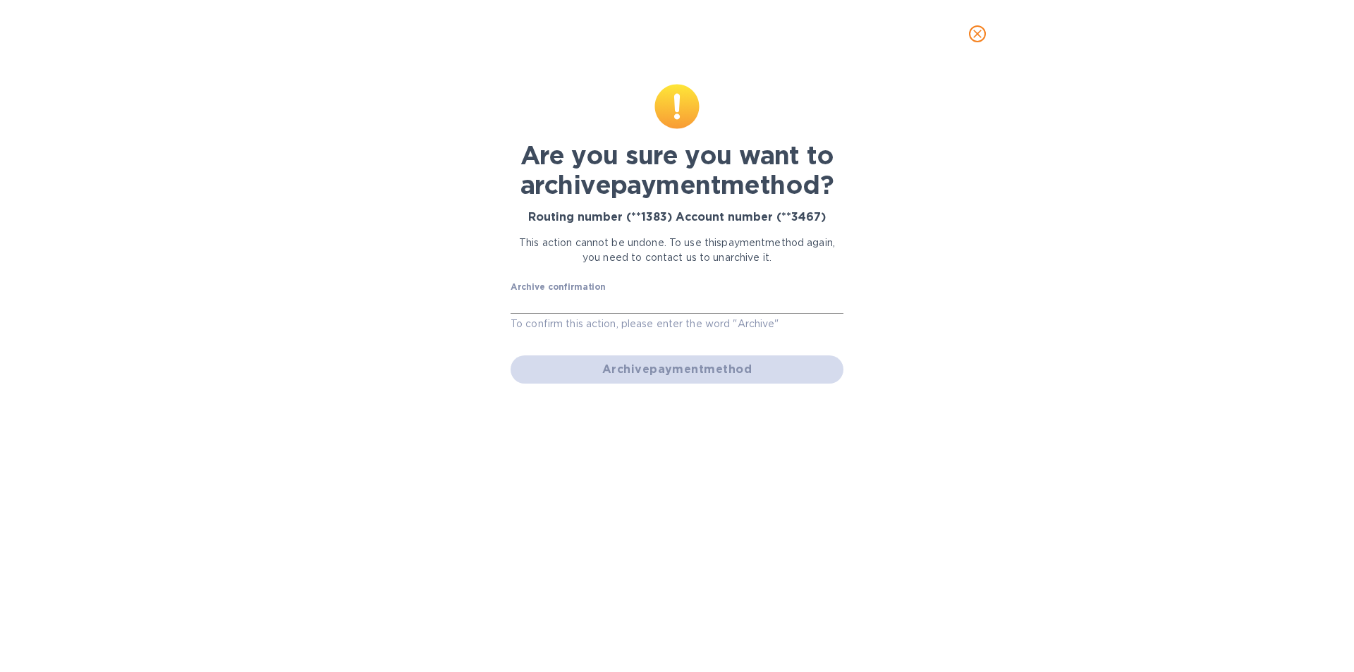
click at [711, 308] on input "text" at bounding box center [676, 303] width 333 height 21
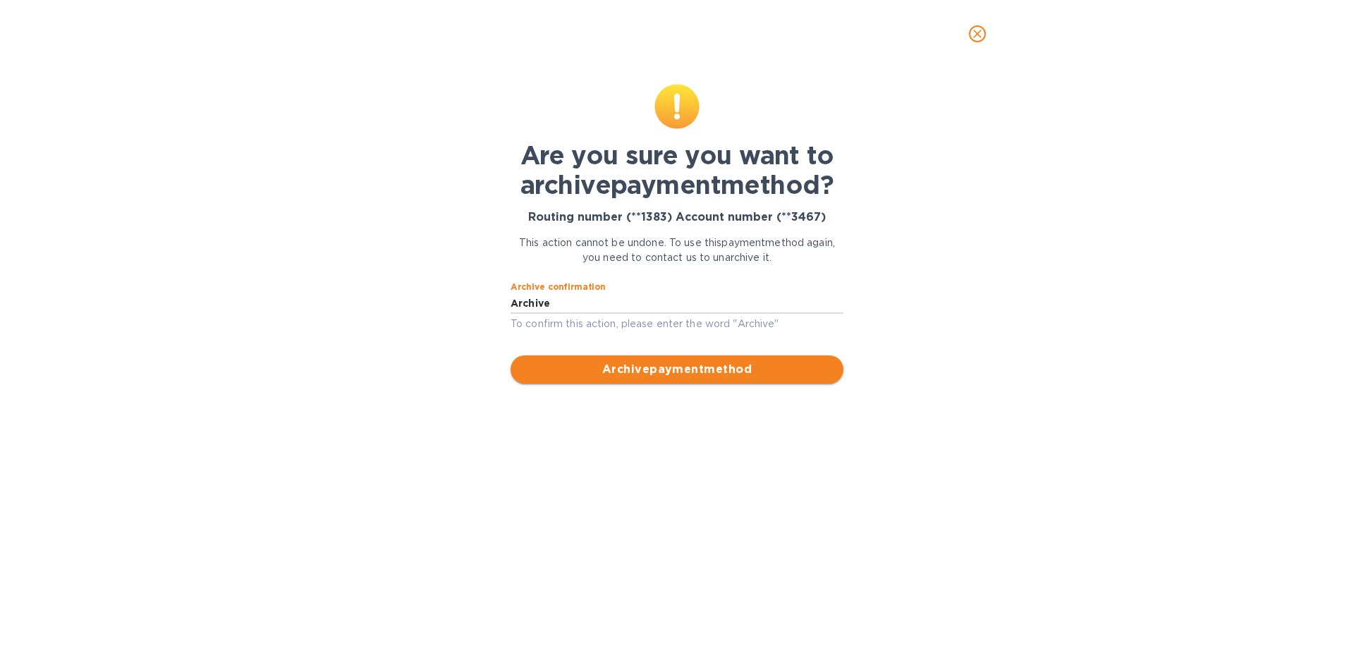
type input "Archive"
click at [768, 374] on span "Archive payment method" at bounding box center [677, 369] width 310 height 17
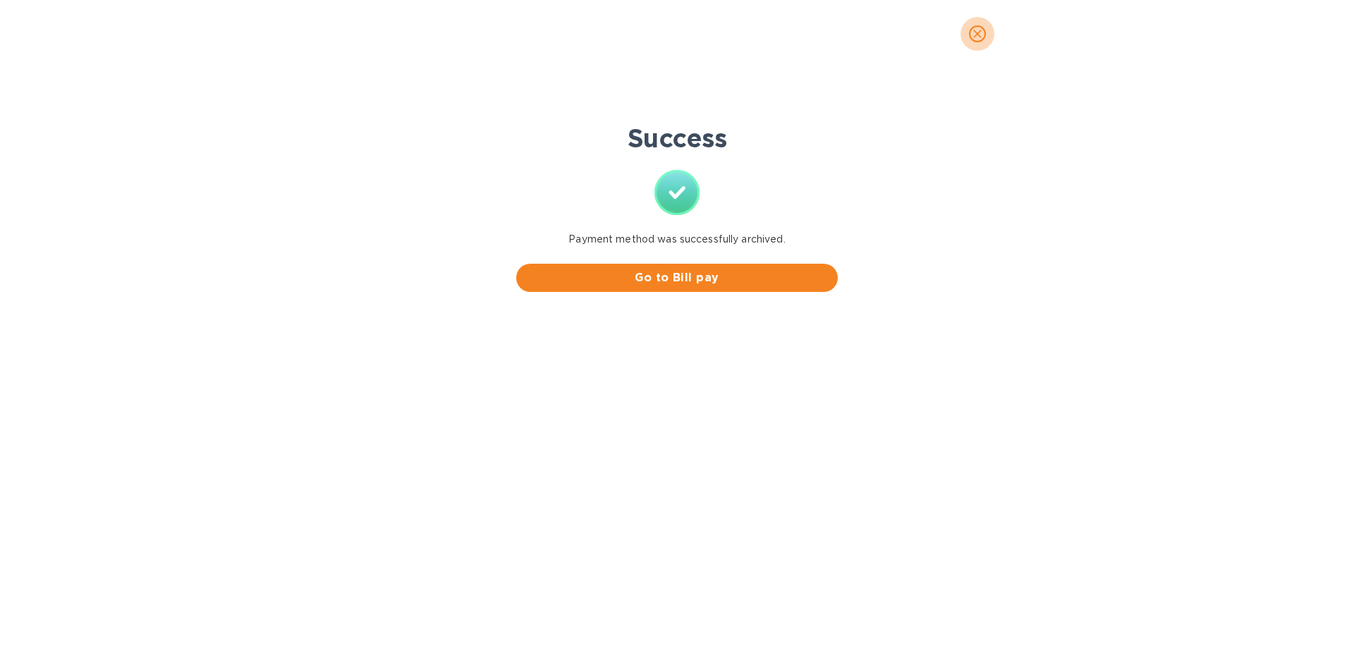
click at [976, 33] on icon "close" at bounding box center [977, 34] width 8 height 8
